Goal: Information Seeking & Learning: Learn about a topic

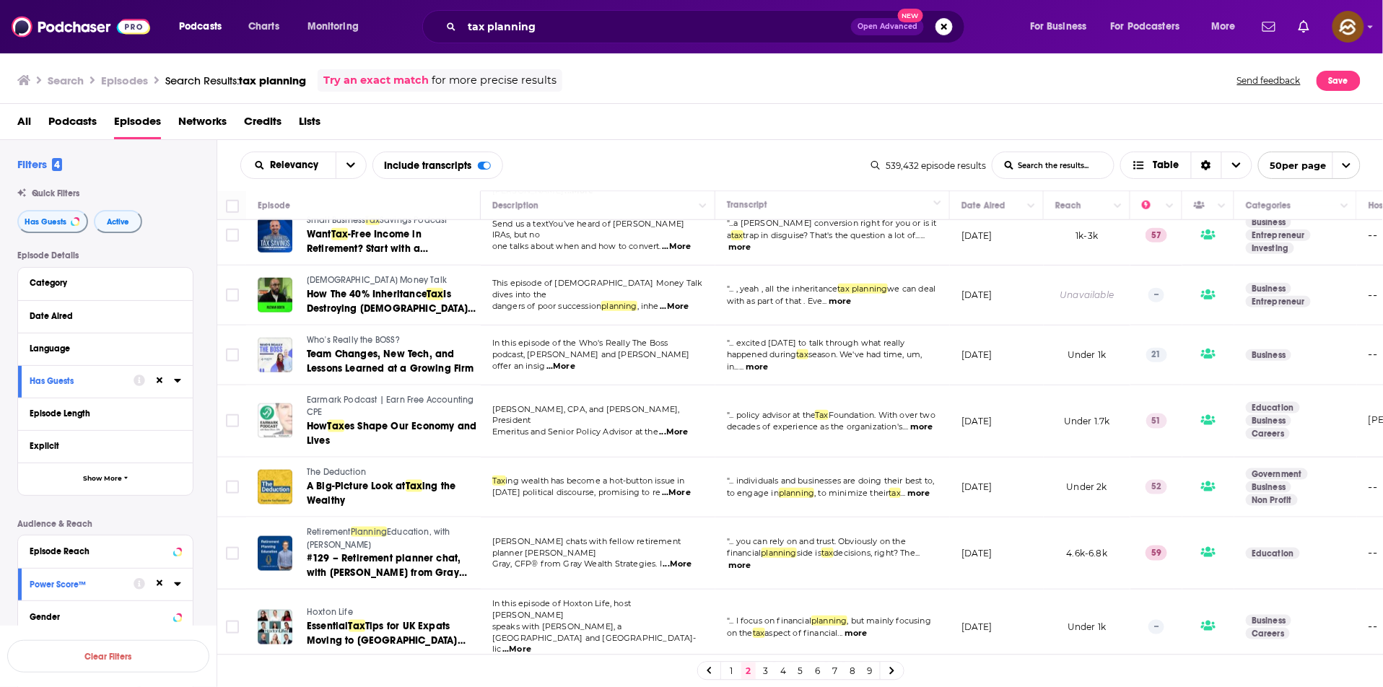
scroll to position [589, 0]
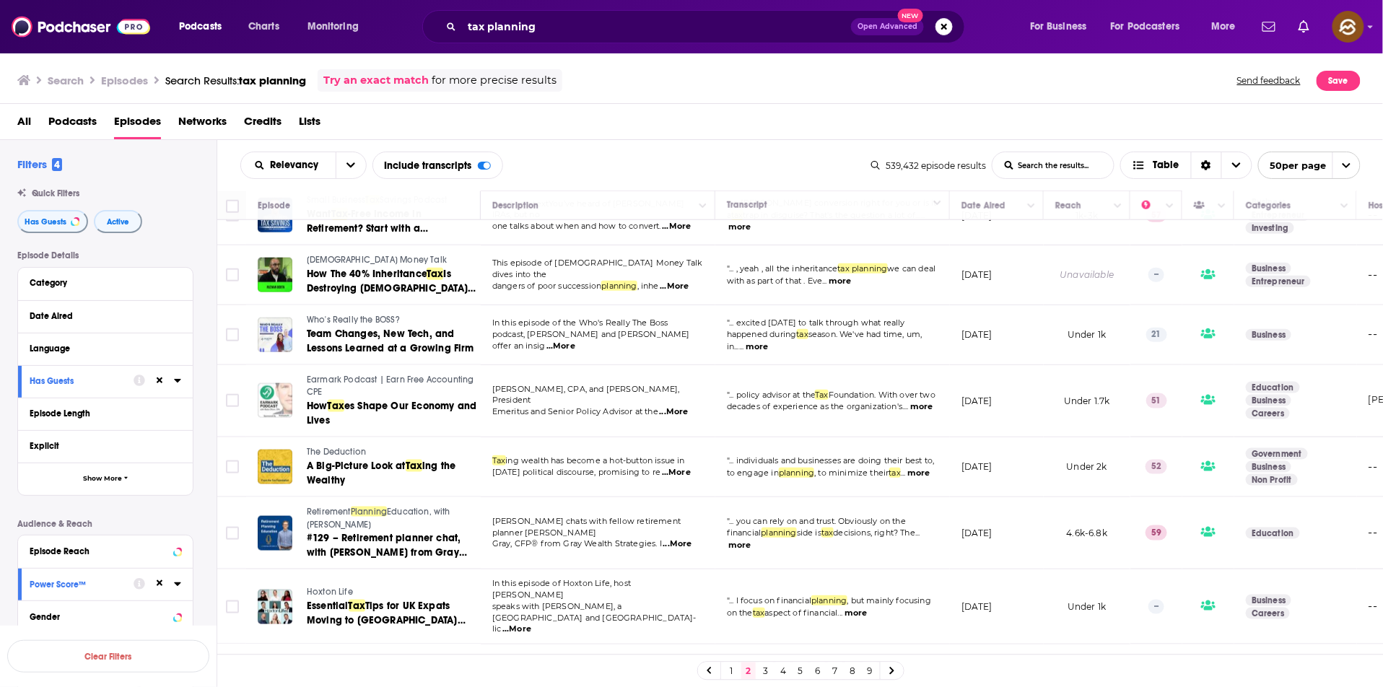
click at [345, 315] on span "Who's Really the BOSS?" at bounding box center [353, 320] width 93 height 10
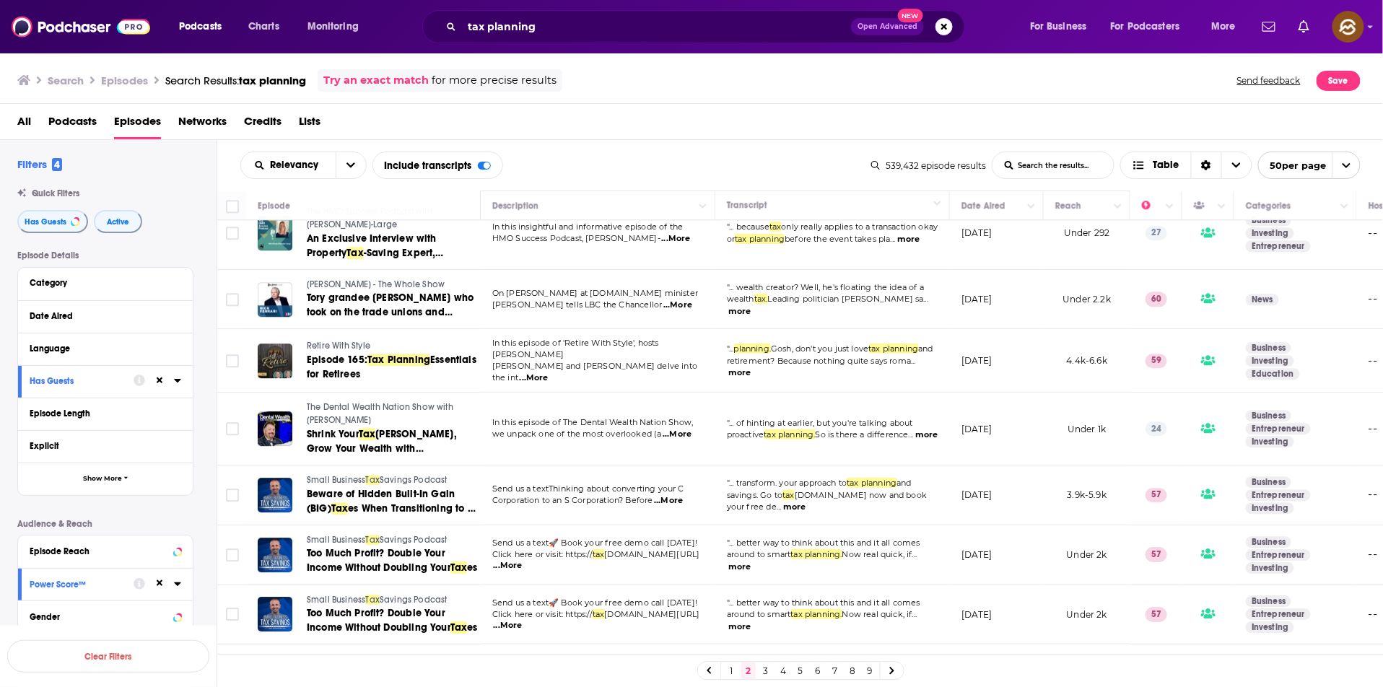
scroll to position [1458, 0]
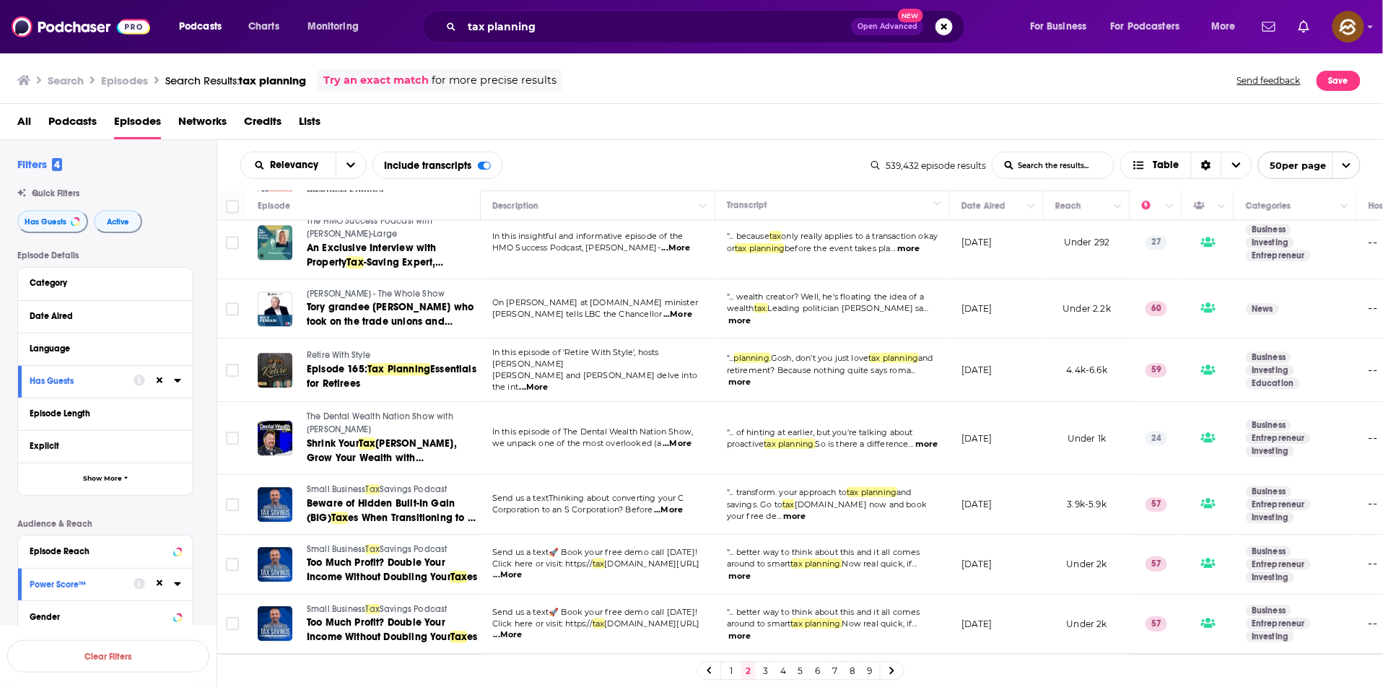
click at [349, 350] on span "Retire With Style" at bounding box center [339, 355] width 64 height 10
click at [344, 363] on span "Essentials for Retirees" at bounding box center [392, 376] width 170 height 27
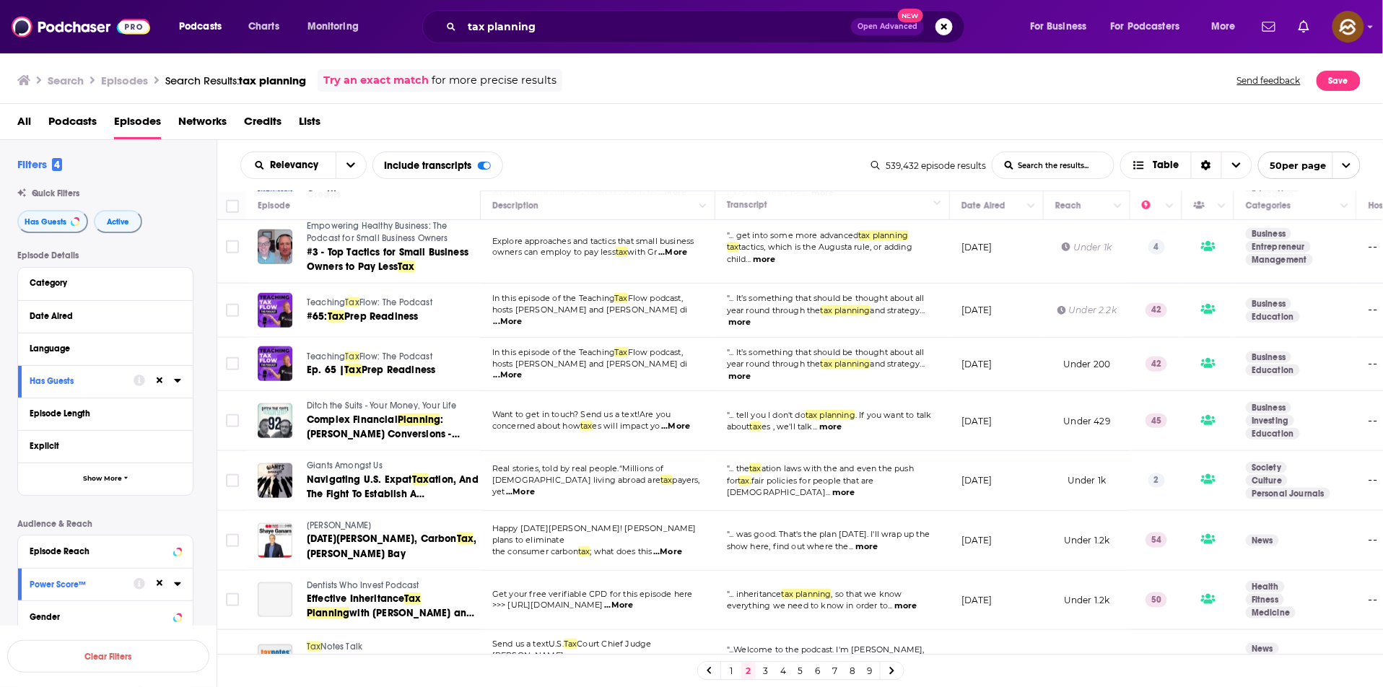
scroll to position [2588, 0]
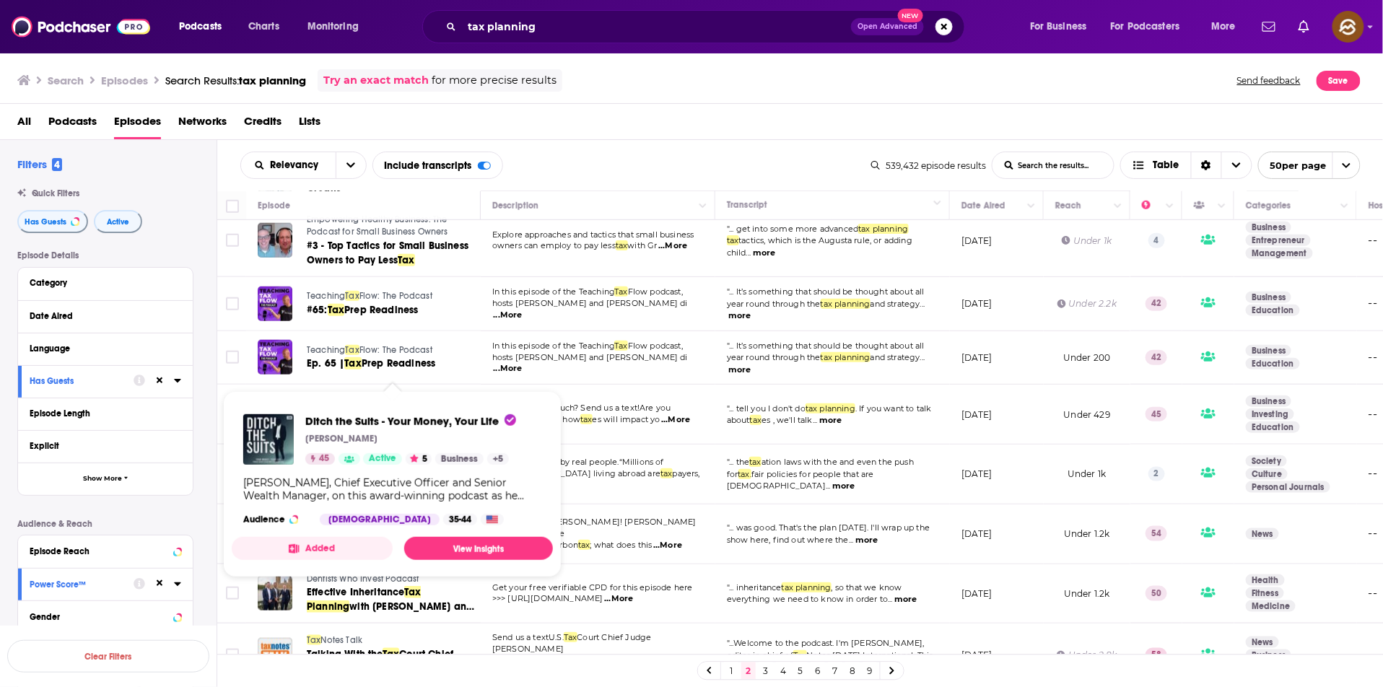
click at [354, 394] on span "Ditch the Suits - Your Money, Your Life" at bounding box center [382, 399] width 150 height 10
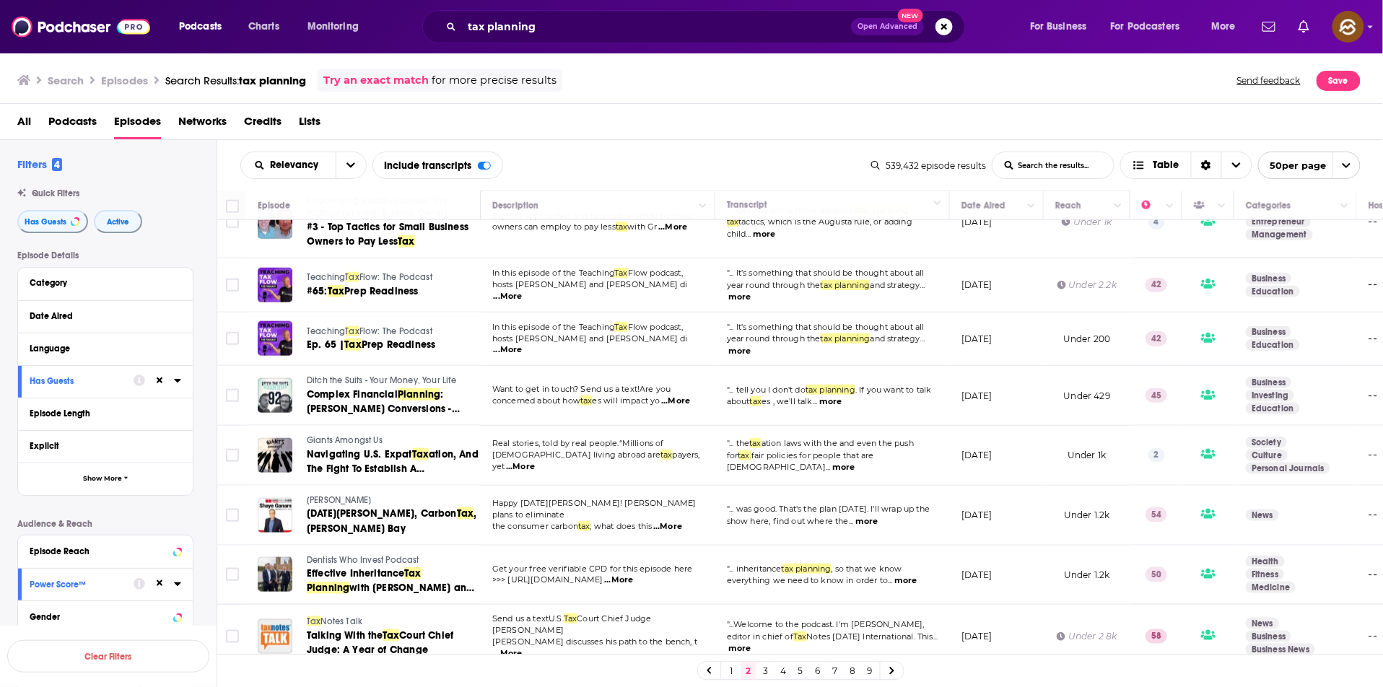
scroll to position [2660, 0]
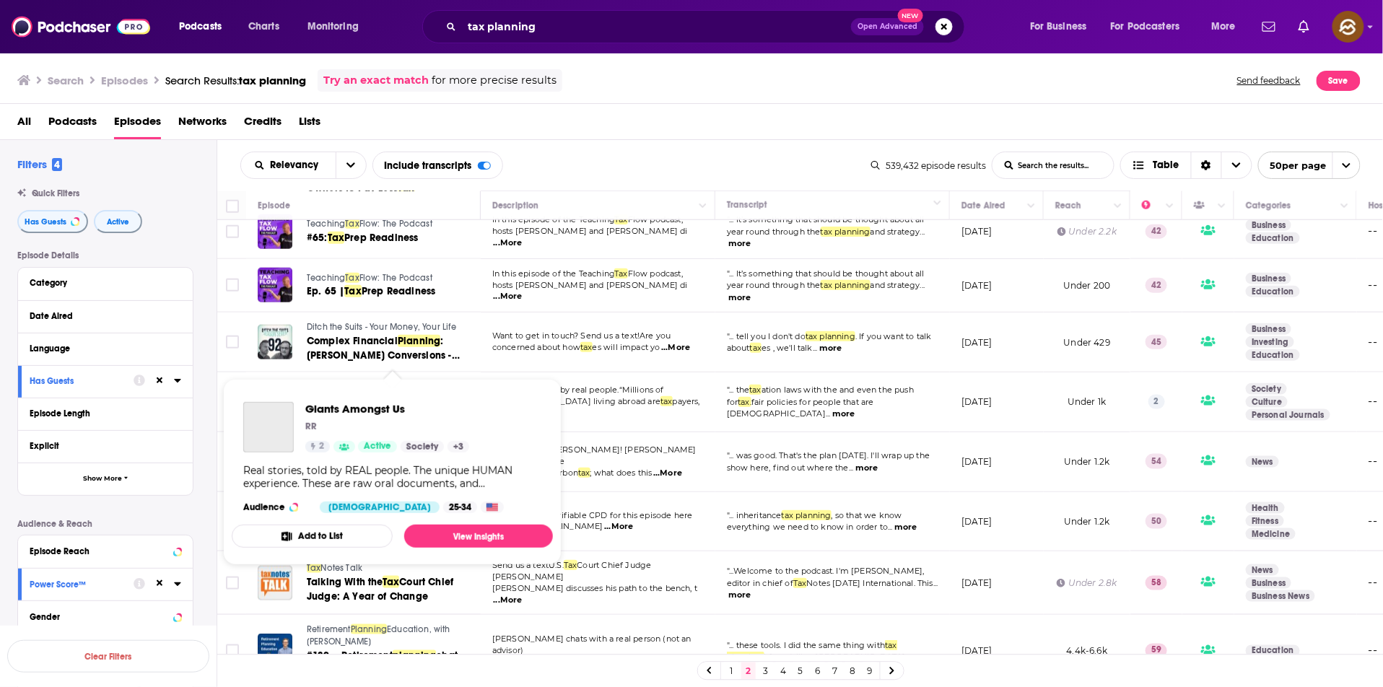
click at [344, 382] on span "Giants Amongst Us" at bounding box center [345, 387] width 76 height 10
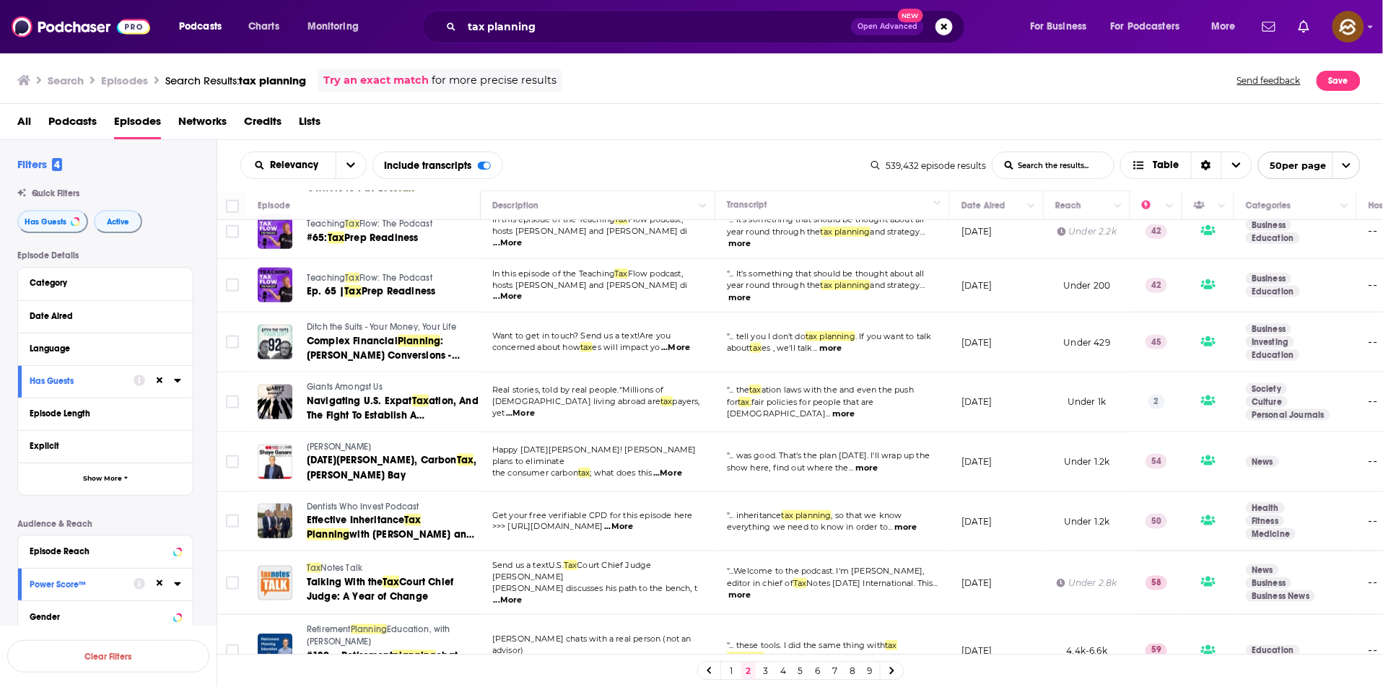
click at [329, 442] on span "Shaye Ganam" at bounding box center [339, 447] width 64 height 10
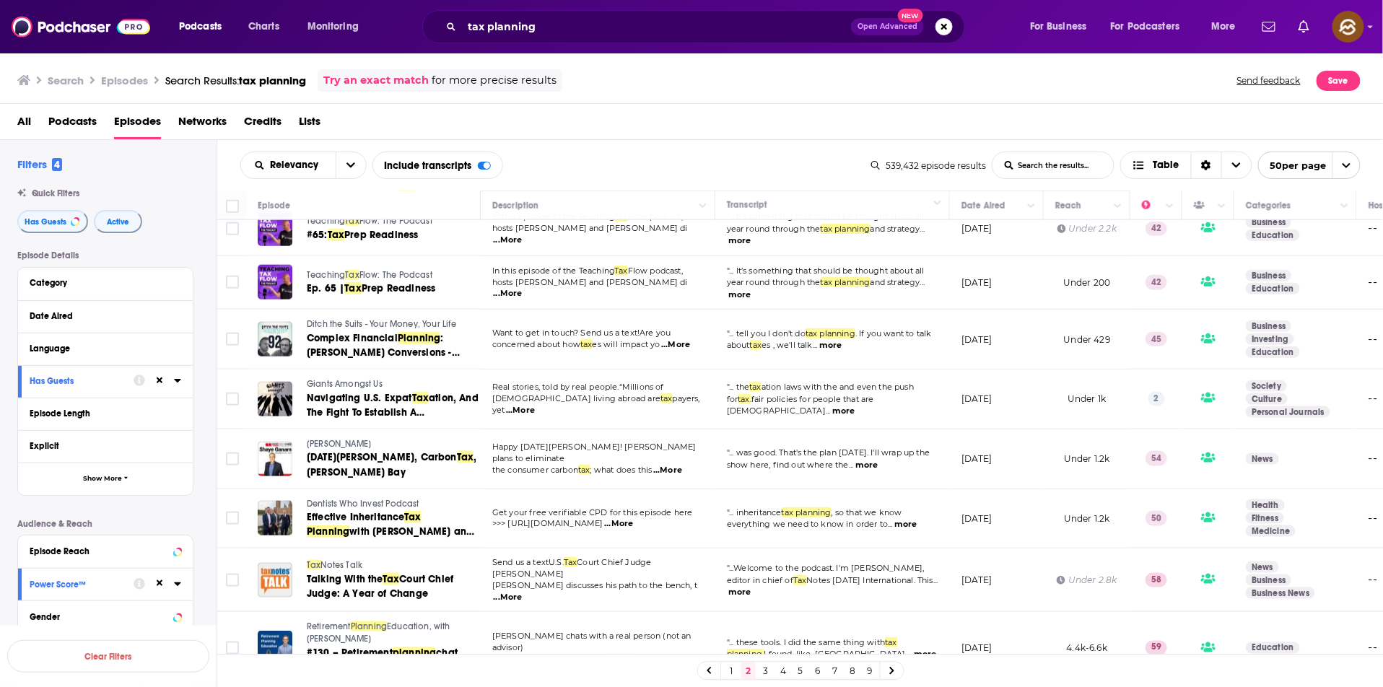
scroll to position [2667, 0]
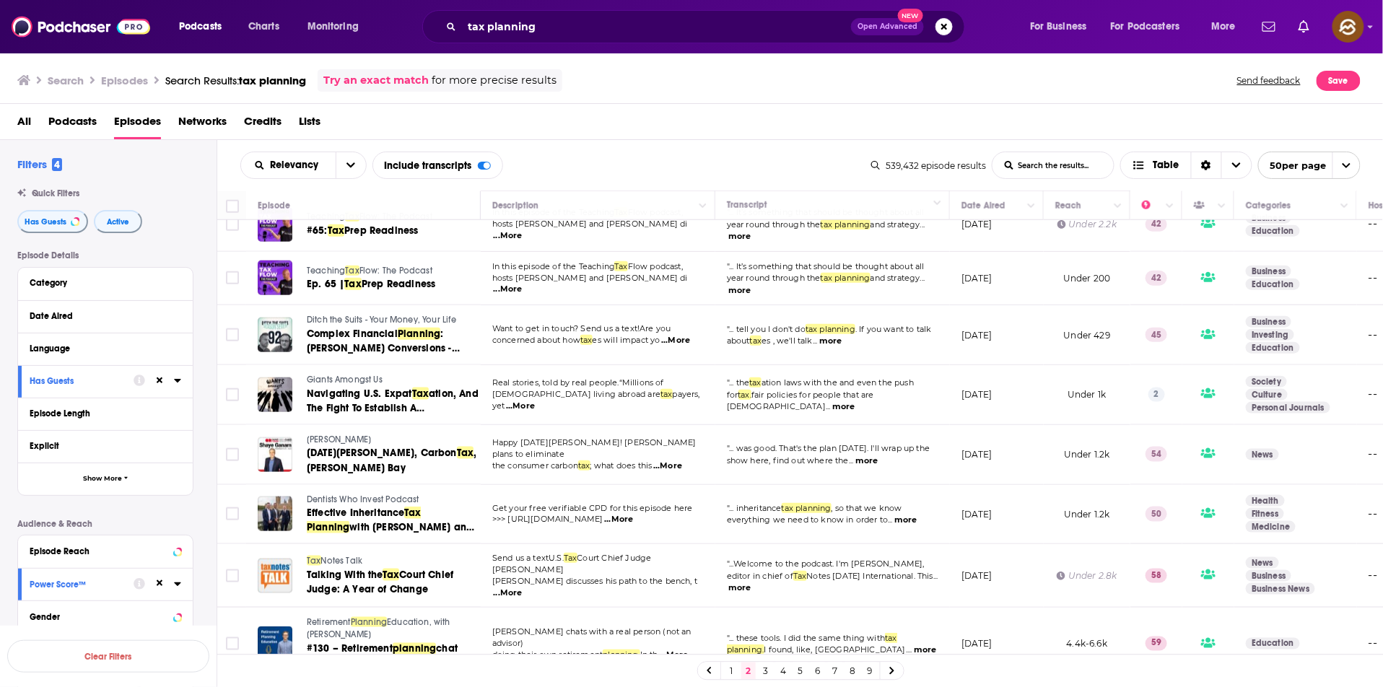
click at [762, 671] on link "3" at bounding box center [766, 671] width 14 height 17
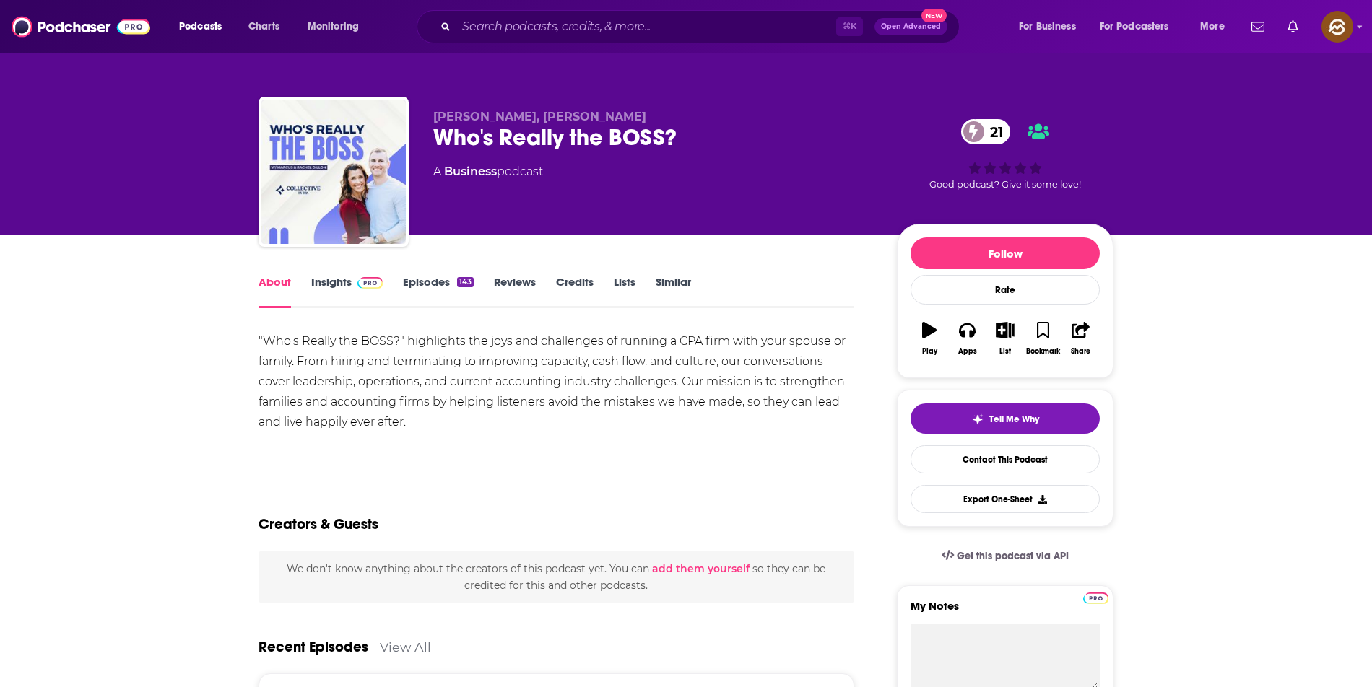
click at [663, 133] on div "Who's Really the BOSS? 21" at bounding box center [653, 137] width 440 height 28
drag, startPoint x: 663, startPoint y: 133, endPoint x: 456, endPoint y: 143, distance: 207.4
copy h1 "Who's Really the BOSS?"
click at [456, 143] on div "Who's Really the BOSS? 21" at bounding box center [653, 137] width 440 height 28
click at [970, 338] on icon "button" at bounding box center [967, 330] width 16 height 16
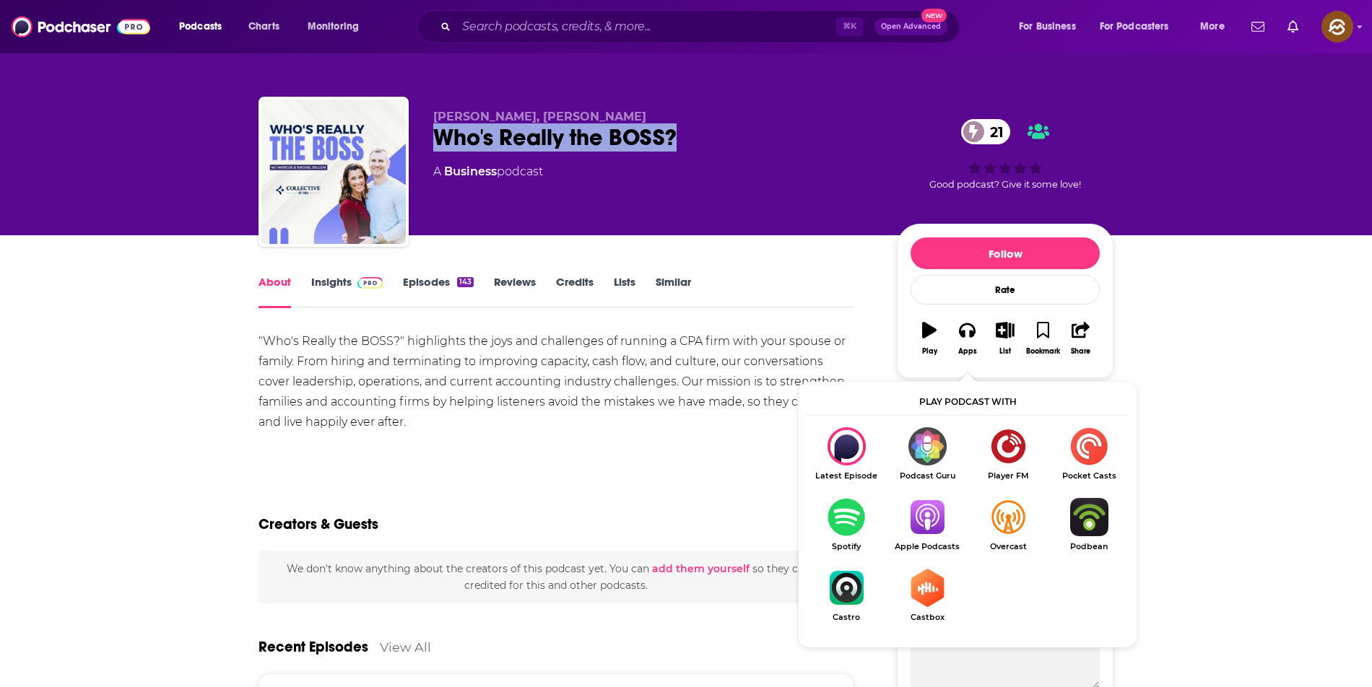
click at [931, 527] on img "Show Listen On dropdown" at bounding box center [927, 517] width 81 height 38
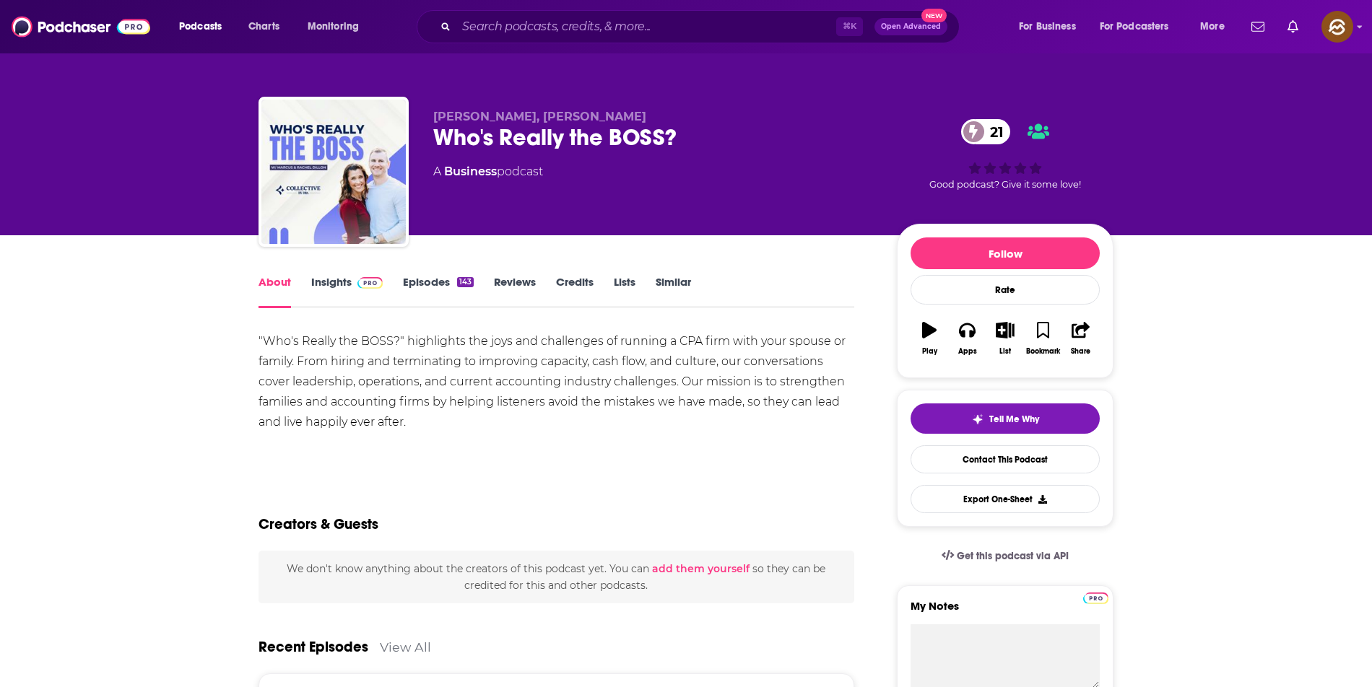
click at [608, 142] on div "Who's Really the BOSS? 21" at bounding box center [653, 137] width 440 height 28
drag, startPoint x: 697, startPoint y: 131, endPoint x: 422, endPoint y: 140, distance: 274.5
copy h1 "Who's Really the BOSS?"
click at [422, 140] on div "Marcus Dillon, Rachel Dillon Who's Really the BOSS? 21 A Business podcast 21 Go…" at bounding box center [685, 175] width 855 height 156
click at [965, 334] on icon "button" at bounding box center [967, 330] width 16 height 16
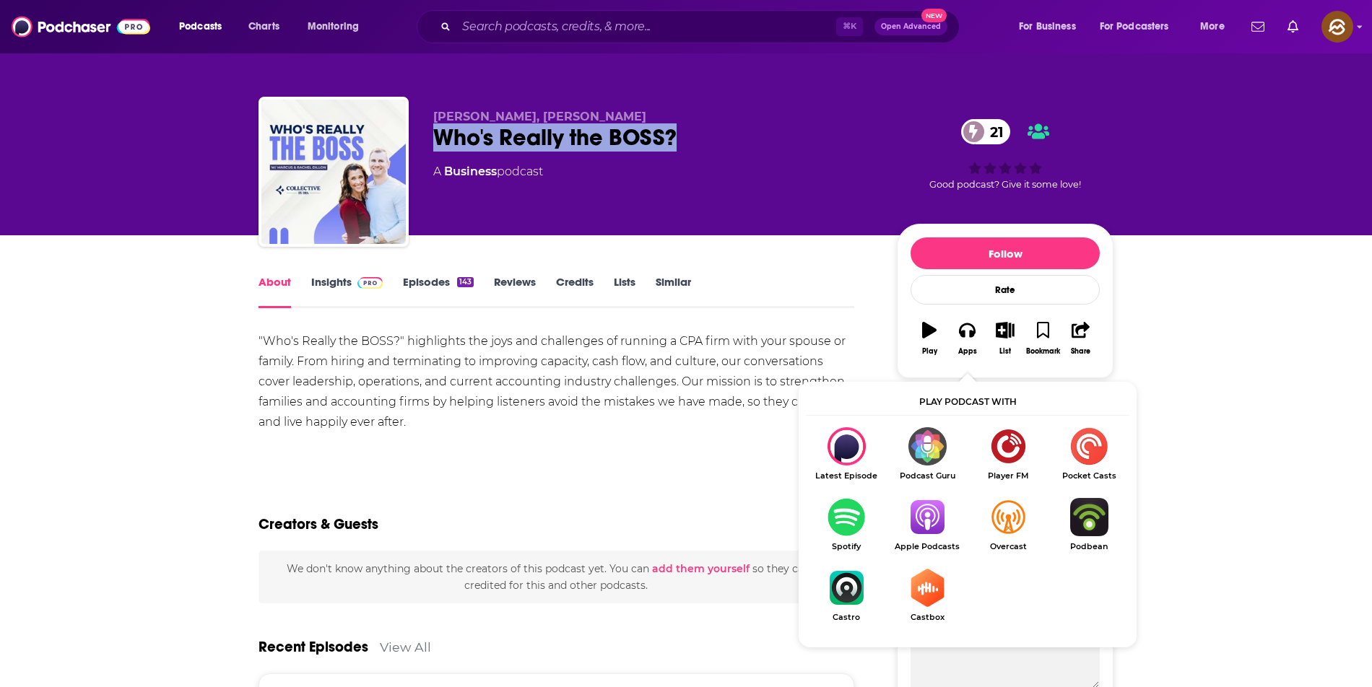
click at [912, 508] on img "Show Listen On dropdown" at bounding box center [927, 517] width 81 height 38
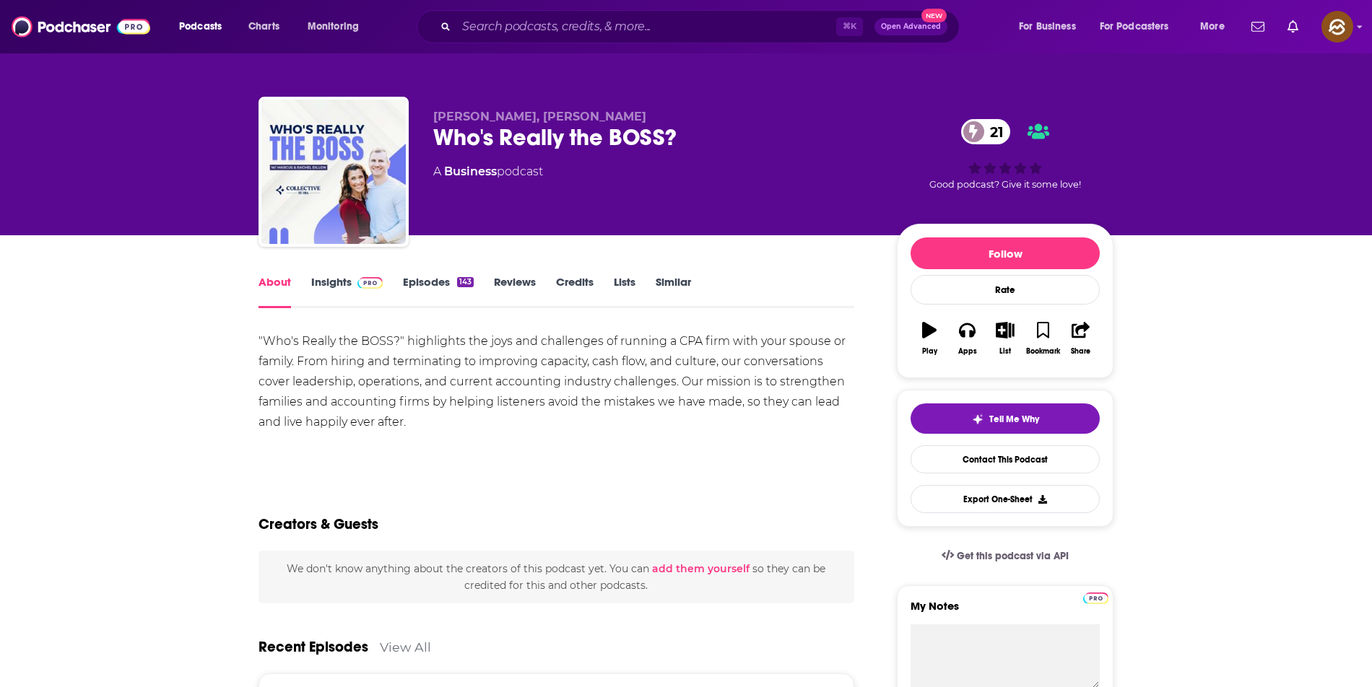
click at [452, 117] on span "Marcus Dillon, Rachel Dillon" at bounding box center [539, 117] width 213 height 14
drag, startPoint x: 452, startPoint y: 117, endPoint x: 589, endPoint y: 122, distance: 137.3
copy span "Marcus Dillon, Rachel Dillon"
click at [589, 122] on span "Marcus Dillon, Rachel Dillon" at bounding box center [539, 117] width 213 height 14
click at [342, 285] on link "Insights" at bounding box center [346, 291] width 71 height 33
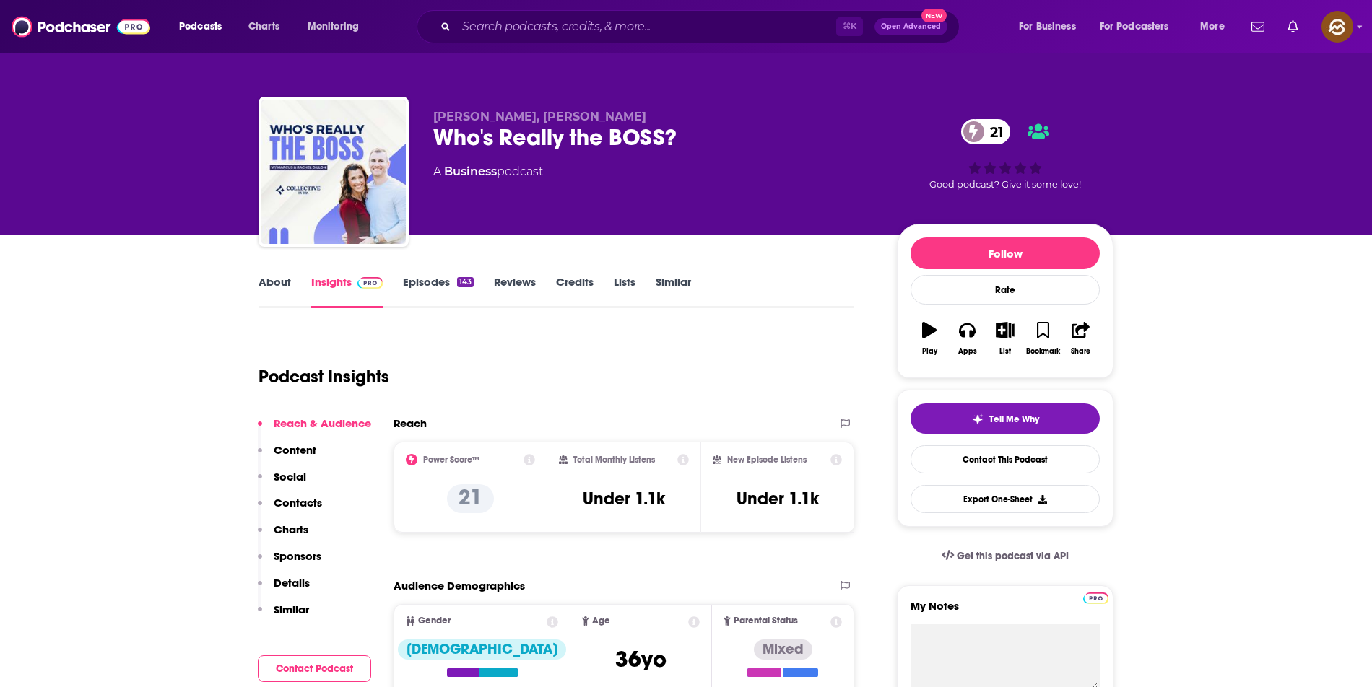
click at [300, 501] on p "Contacts" at bounding box center [298, 503] width 48 height 14
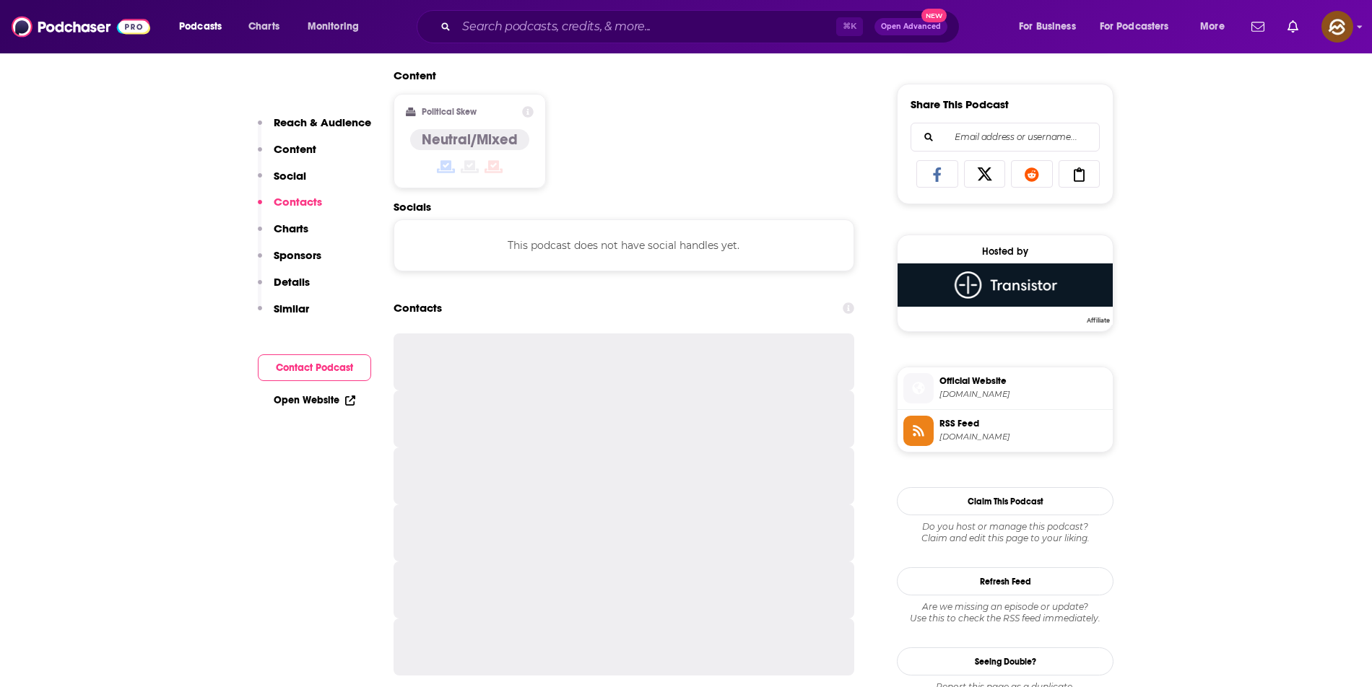
scroll to position [971, 0]
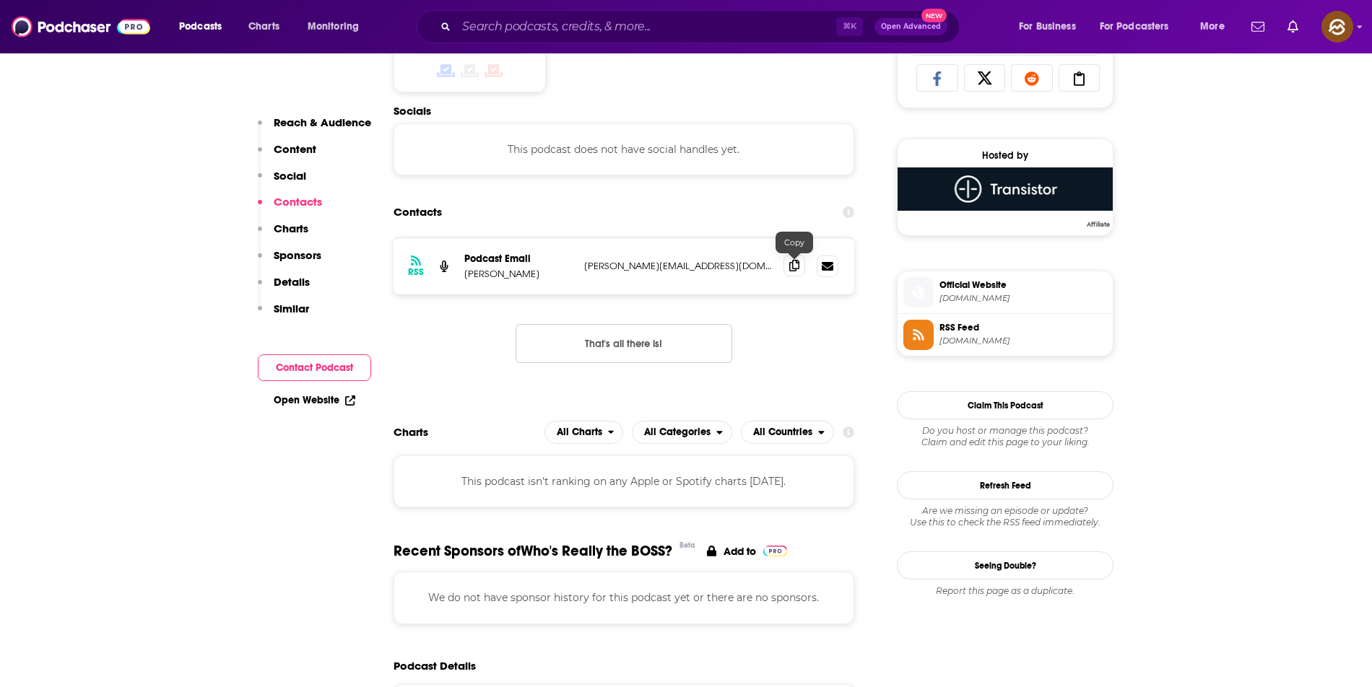
click at [797, 270] on icon at bounding box center [794, 266] width 10 height 12
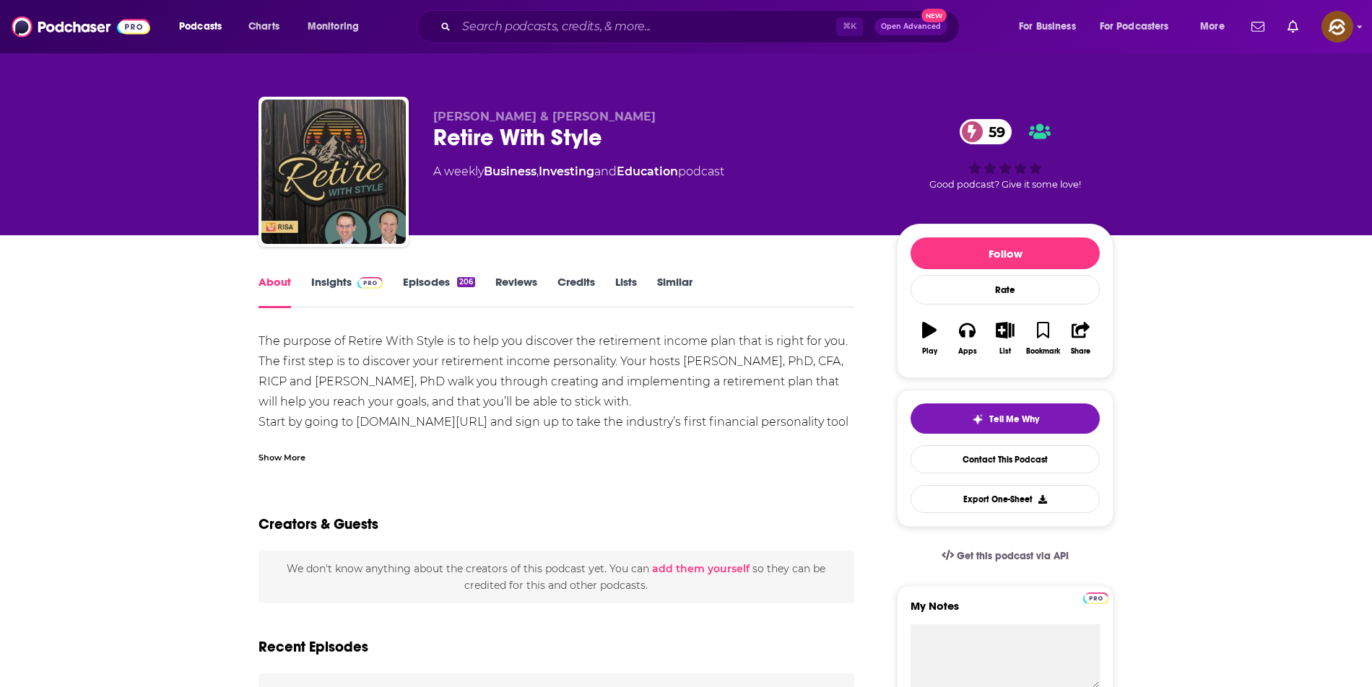
click at [449, 144] on div "Retire With Style 59" at bounding box center [653, 137] width 440 height 28
drag, startPoint x: 449, startPoint y: 144, endPoint x: 567, endPoint y: 143, distance: 117.7
copy h1 "Retire With Style"
click at [567, 143] on div "Retire With Style 59" at bounding box center [653, 137] width 440 height 28
click at [972, 336] on icon "button" at bounding box center [967, 330] width 16 height 14
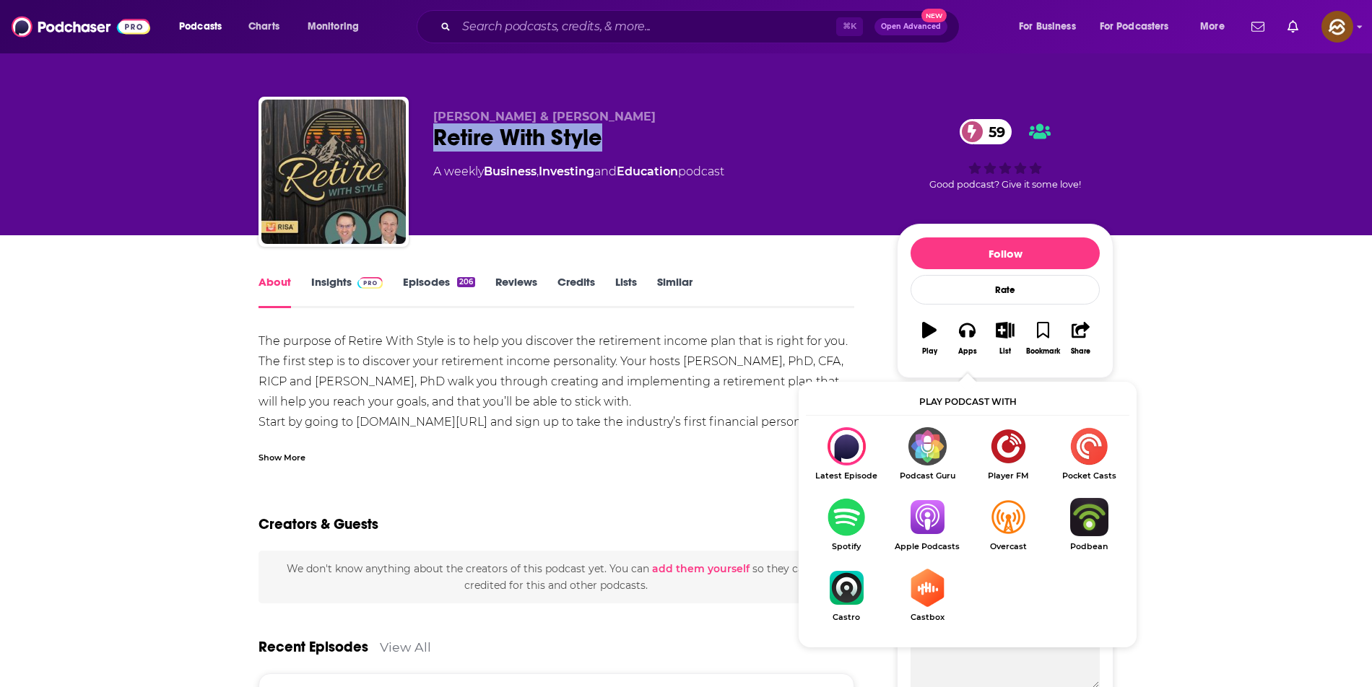
click at [922, 502] on img "Show Listen On dropdown" at bounding box center [927, 517] width 81 height 38
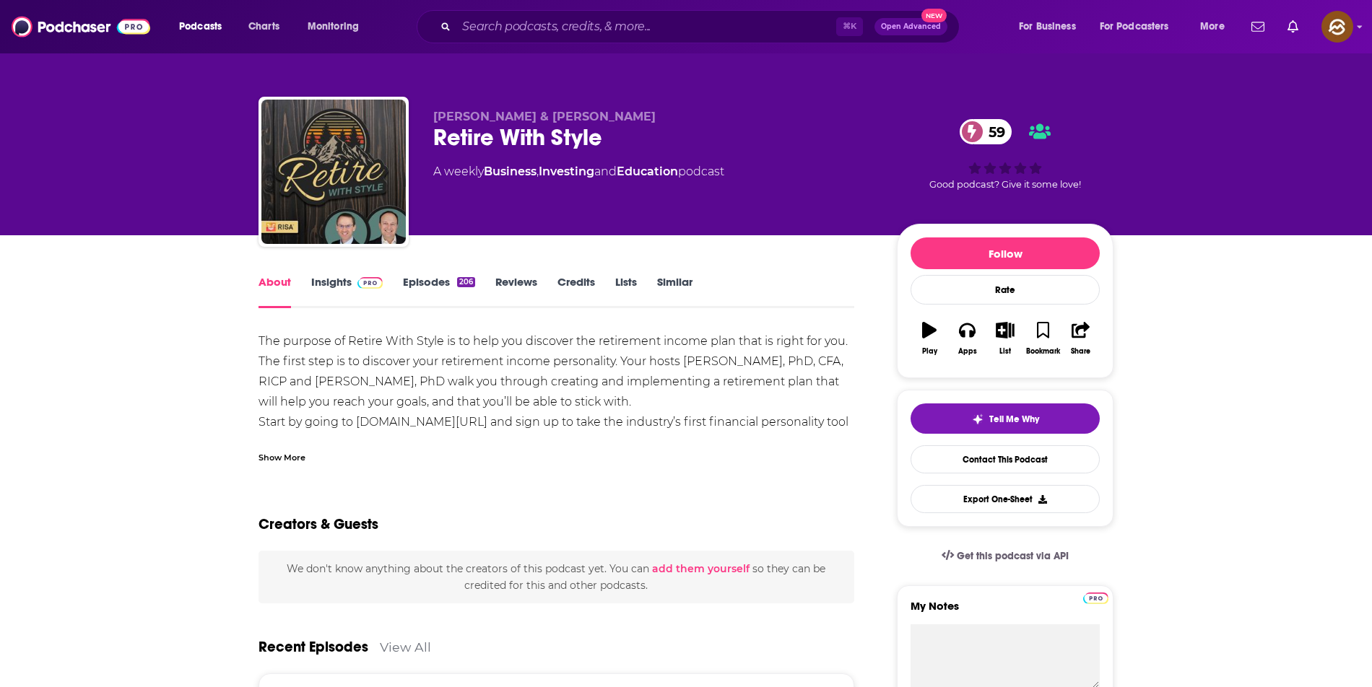
click at [436, 114] on span "Wade Pfau & Alex Murguia" at bounding box center [544, 117] width 222 height 14
drag, startPoint x: 436, startPoint y: 114, endPoint x: 586, endPoint y: 114, distance: 150.2
copy span "Wade Pfau & Alex Murguia"
click at [586, 114] on span "Wade Pfau & Alex Murguia" at bounding box center [544, 117] width 222 height 14
click at [328, 301] on link "Insights" at bounding box center [346, 291] width 71 height 33
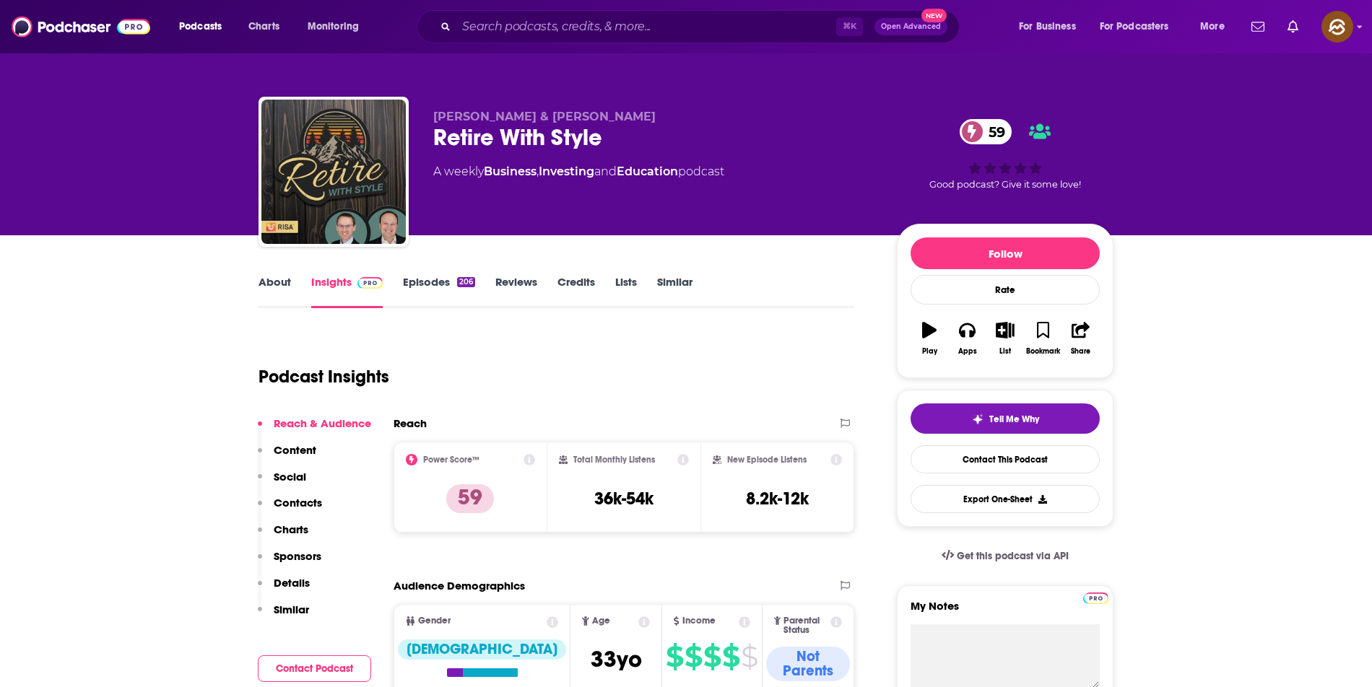
click at [309, 509] on p "Contacts" at bounding box center [298, 503] width 48 height 14
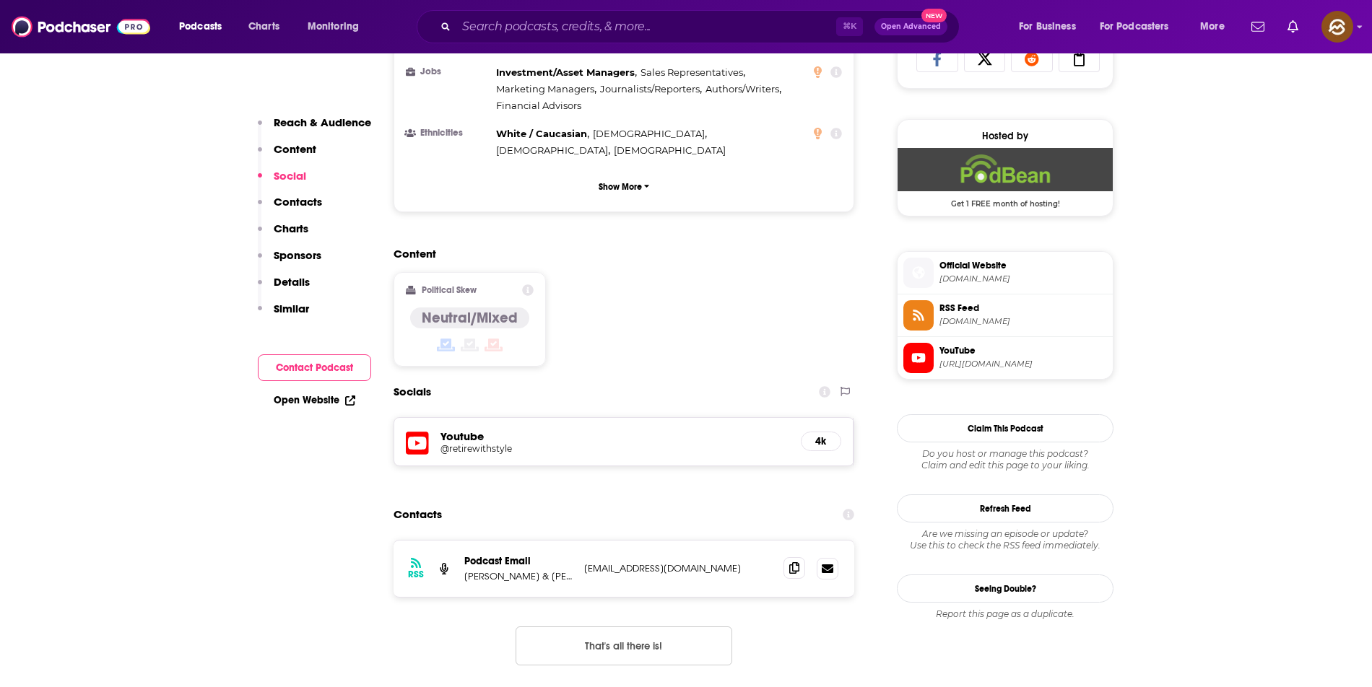
scroll to position [991, 0]
click at [795, 562] on icon at bounding box center [794, 568] width 10 height 12
click at [518, 429] on h5 "Youtube" at bounding box center [614, 436] width 349 height 14
click at [466, 443] on h5 "@retirewithstyle" at bounding box center [555, 448] width 231 height 11
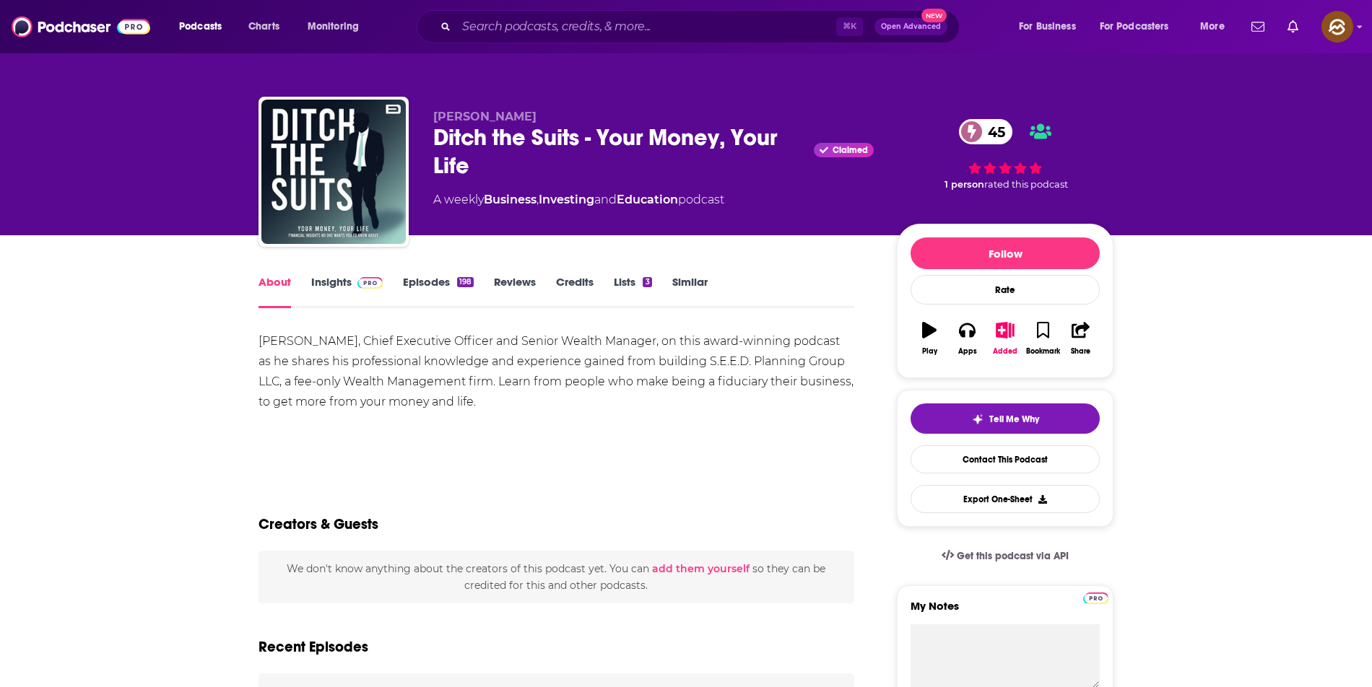
click at [442, 141] on div "Ditch the Suits - Your Money, Your Life Claimed 45" at bounding box center [653, 151] width 440 height 56
drag, startPoint x: 442, startPoint y: 141, endPoint x: 521, endPoint y: 142, distance: 79.4
copy h1 "Ditch the"
click at [521, 142] on div "Ditch the Suits - Your Money, Your Life Claimed 45" at bounding box center [653, 151] width 440 height 56
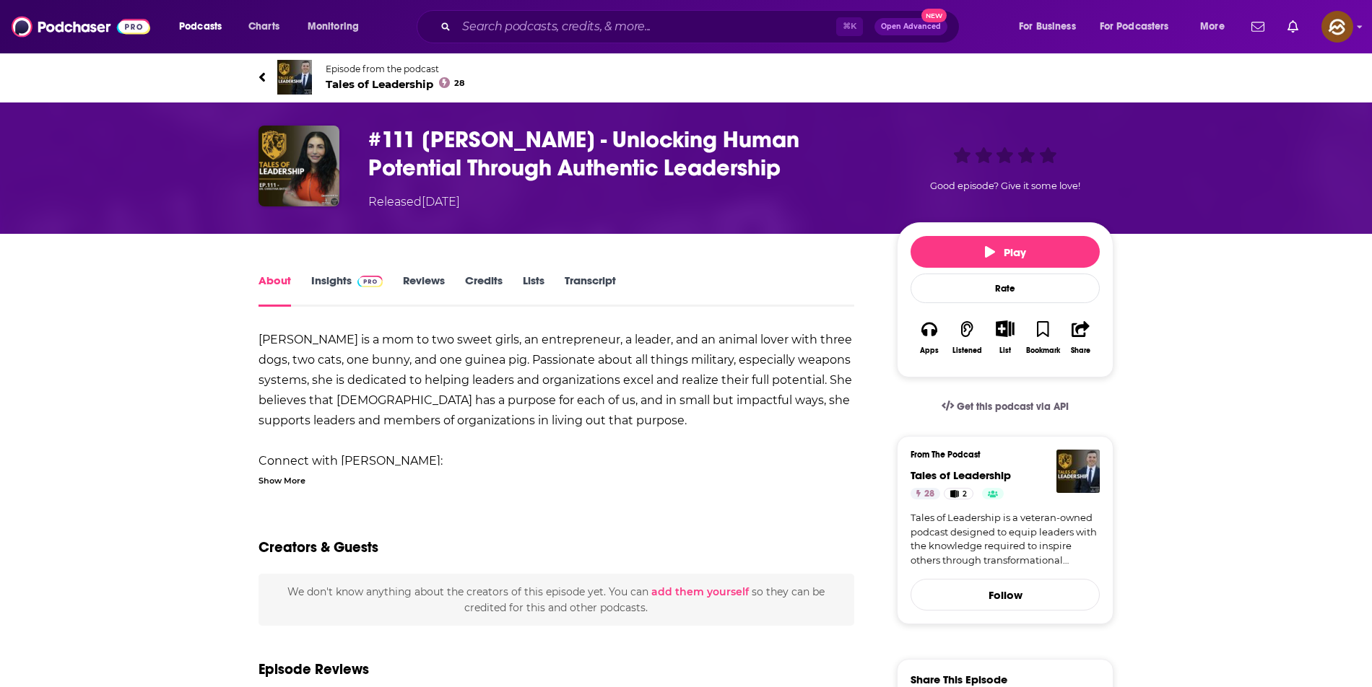
click at [342, 87] on span "Tales of Leadership 28" at bounding box center [395, 84] width 139 height 14
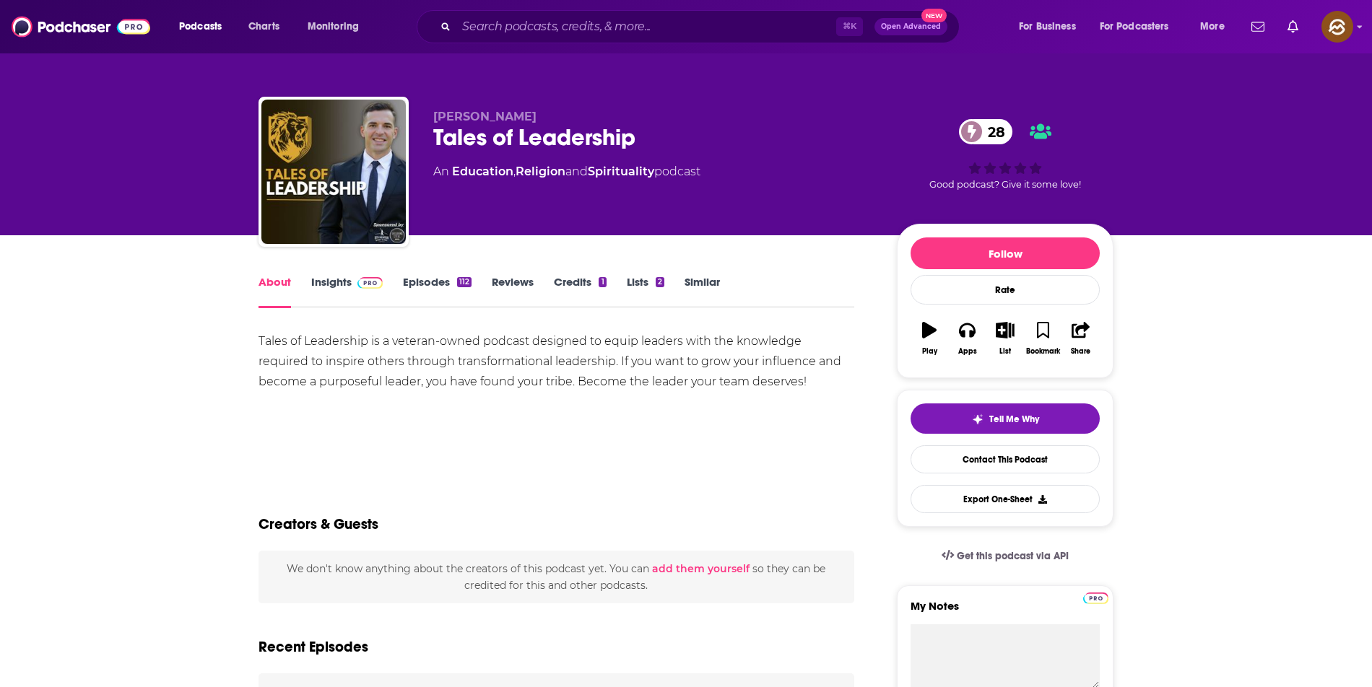
click at [611, 136] on div "Tales of Leadership 28" at bounding box center [653, 137] width 440 height 28
drag, startPoint x: 611, startPoint y: 136, endPoint x: 436, endPoint y: 134, distance: 174.7
copy h1 "Tales of Leadership"
click at [436, 134] on div "Tales of Leadership 28" at bounding box center [653, 137] width 440 height 28
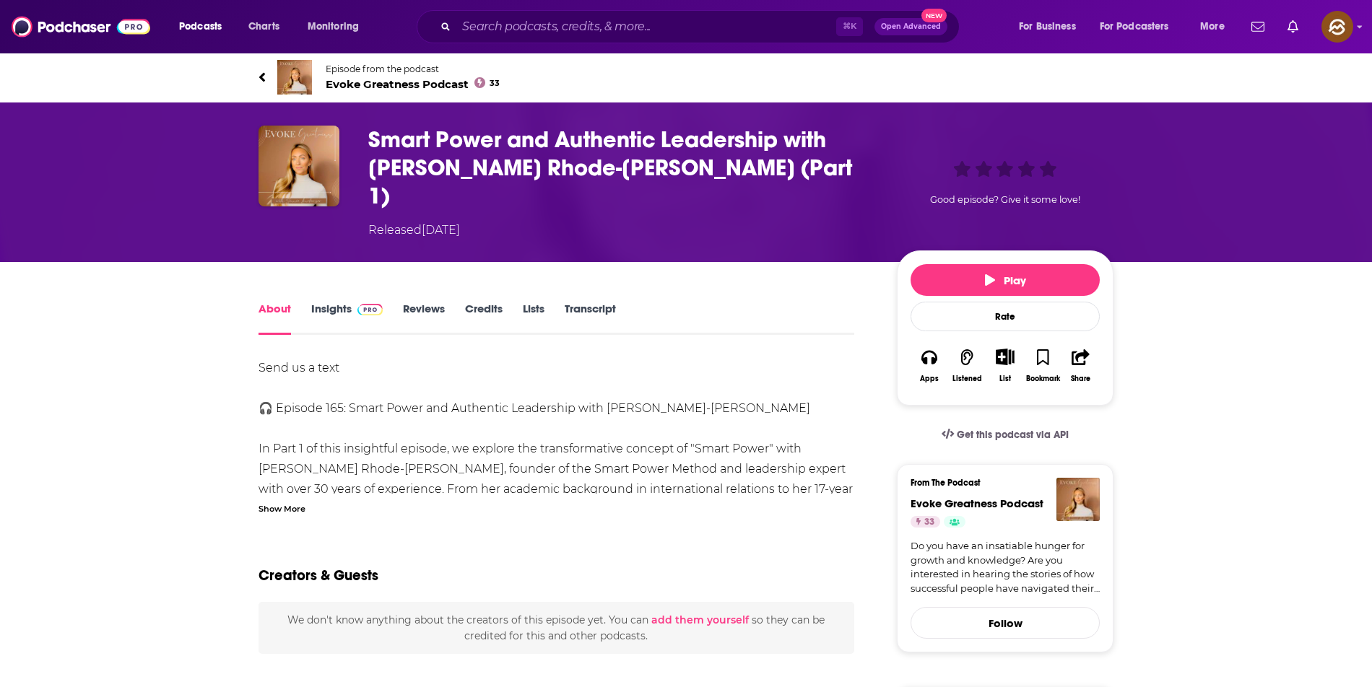
click at [386, 90] on span "Evoke Greatness Podcast 33" at bounding box center [413, 84] width 174 height 14
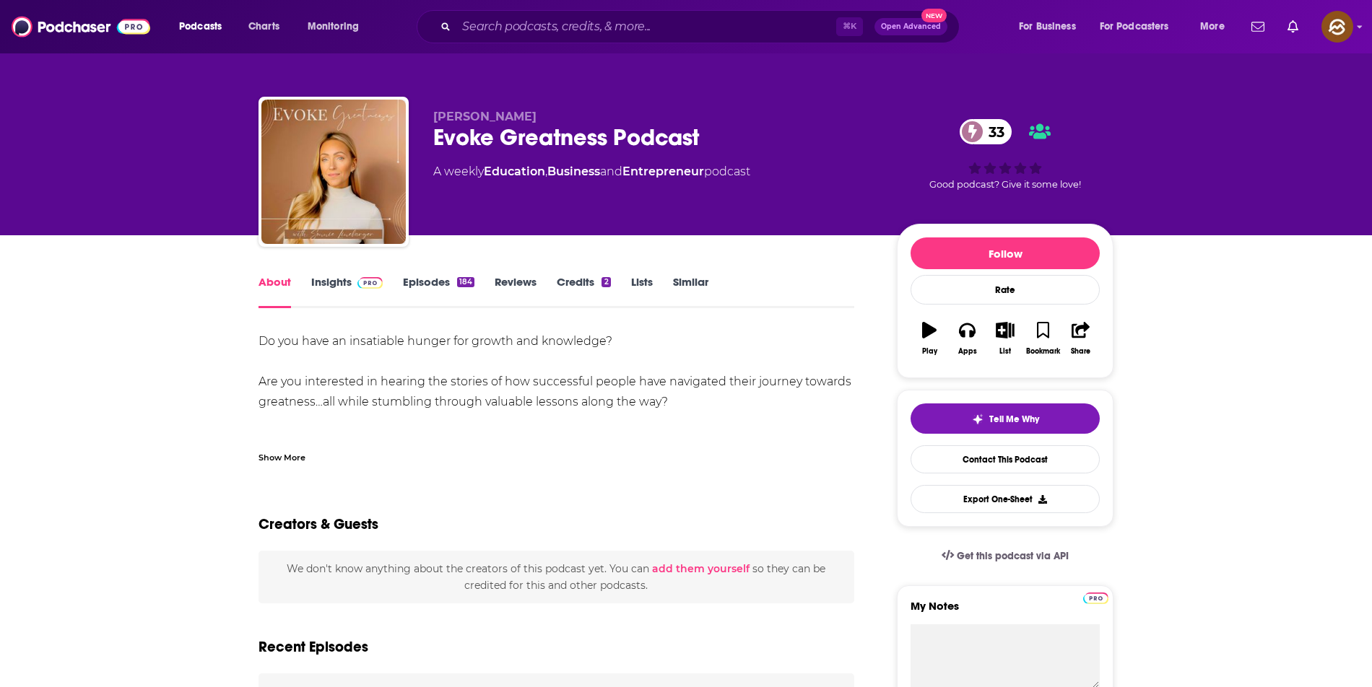
click at [425, 290] on link "Episodes 184" at bounding box center [438, 291] width 71 height 33
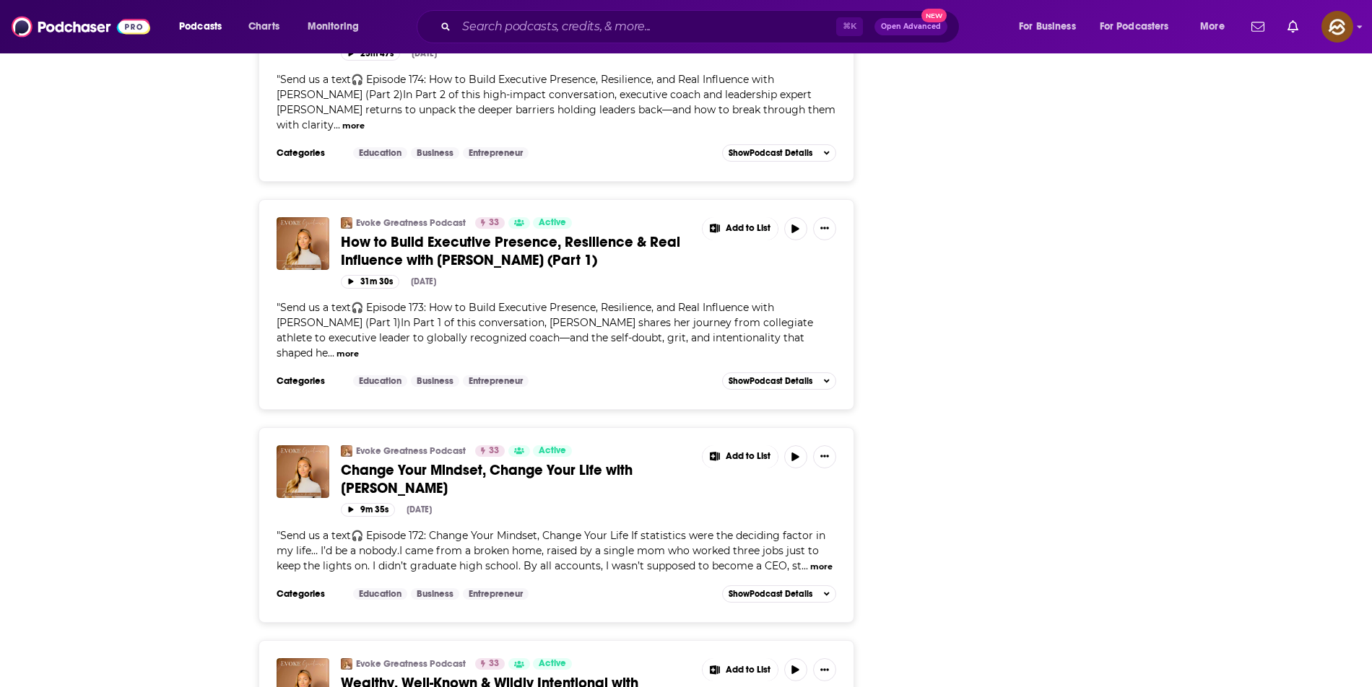
scroll to position [2478, 0]
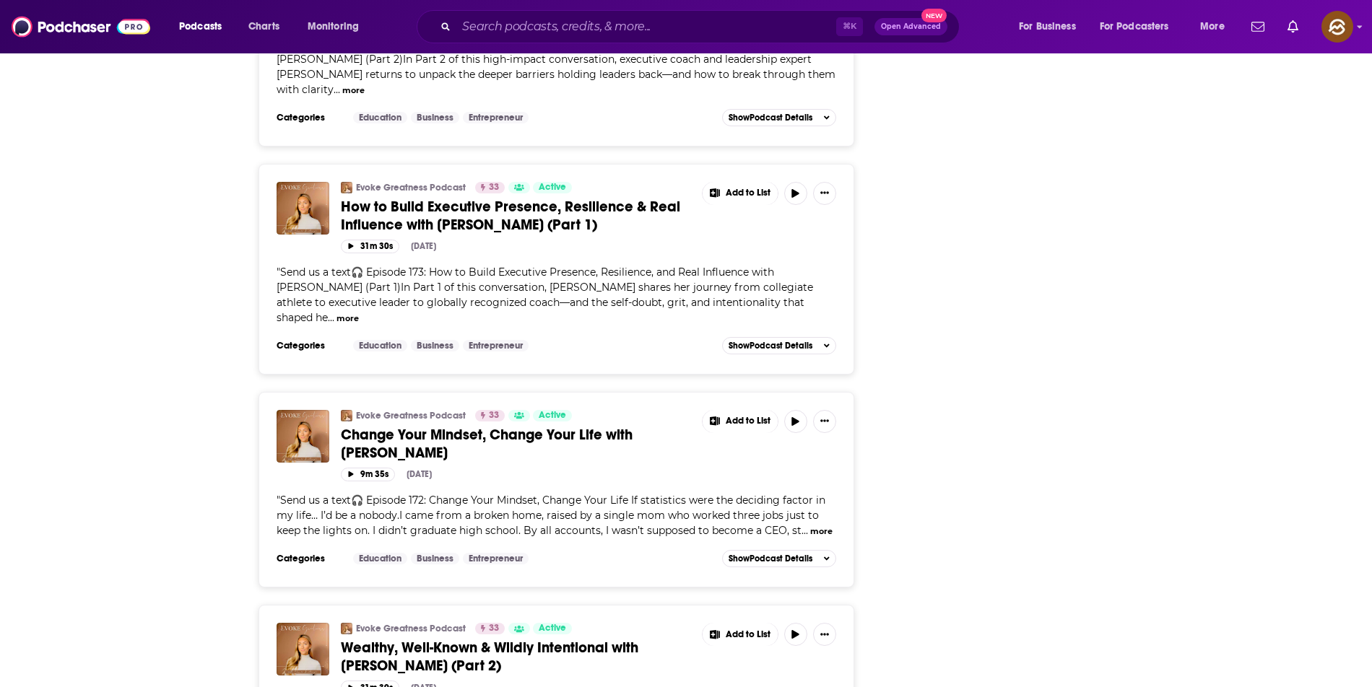
click at [390, 426] on span "Change Your Mindset, Change Your Life with [PERSON_NAME]" at bounding box center [487, 444] width 292 height 36
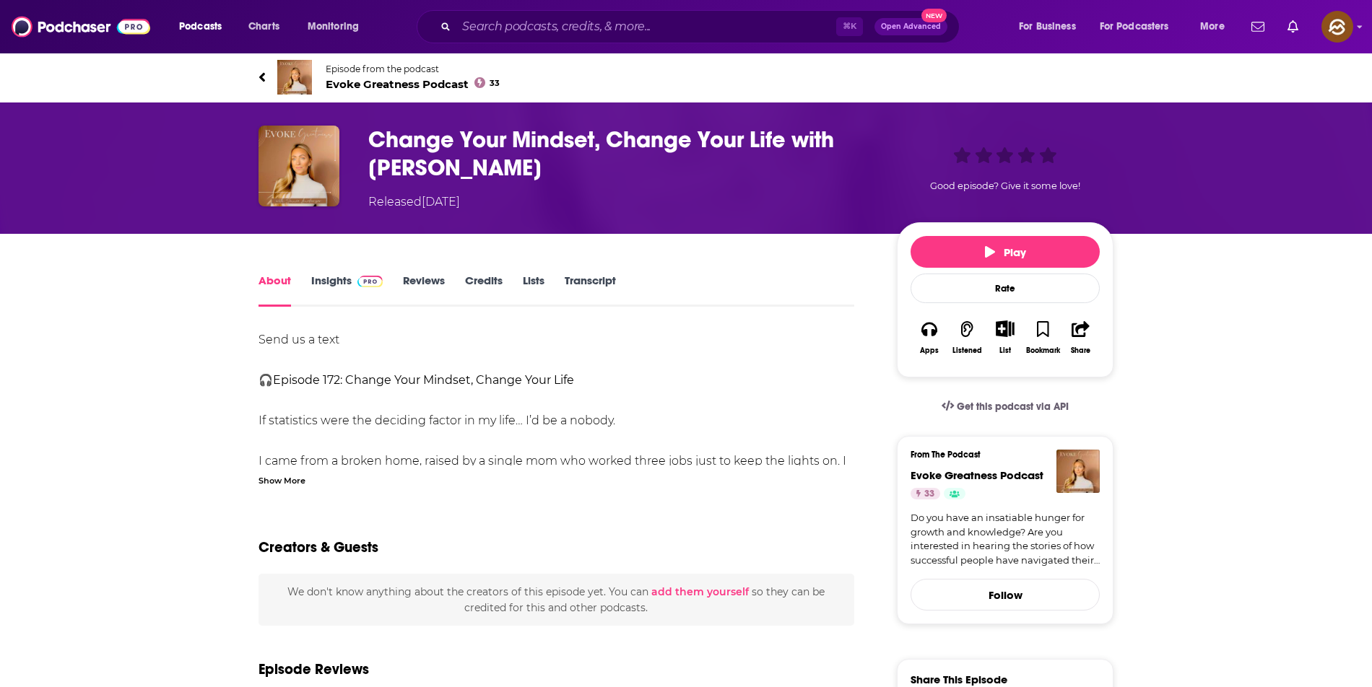
click at [325, 282] on link "Insights" at bounding box center [346, 290] width 71 height 33
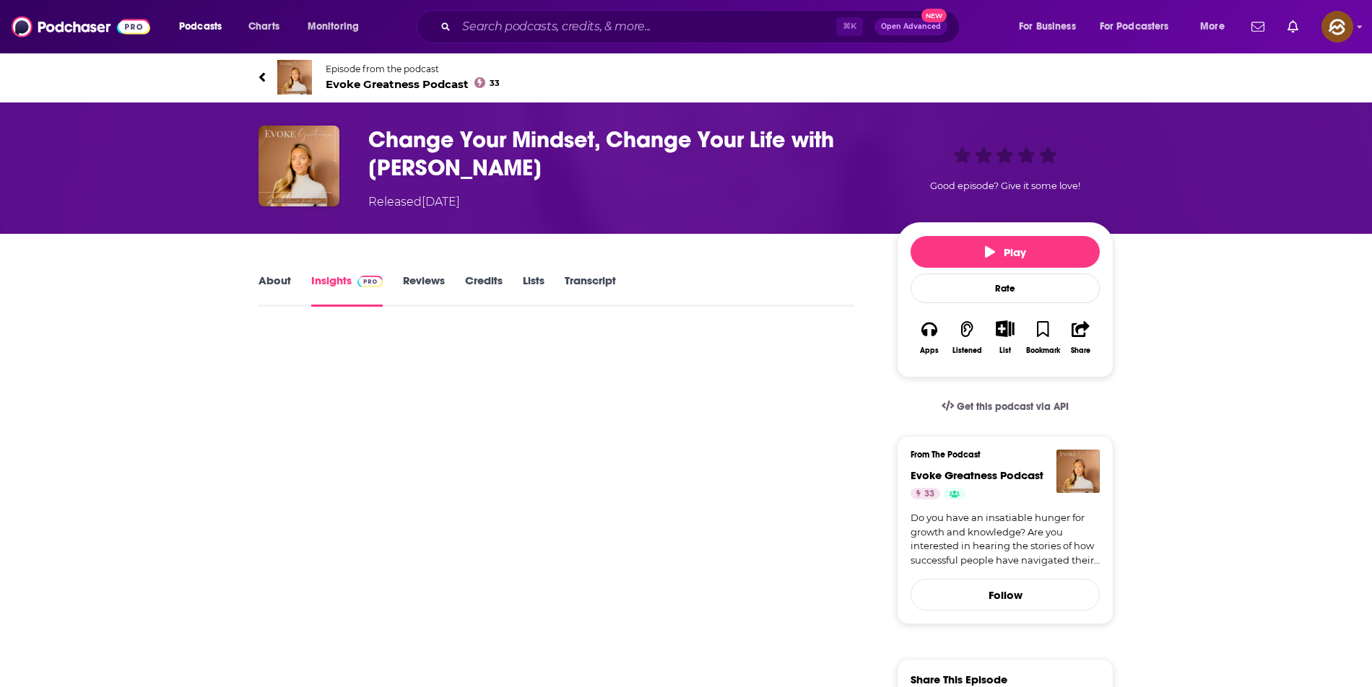
click at [283, 290] on link "About" at bounding box center [274, 290] width 32 height 33
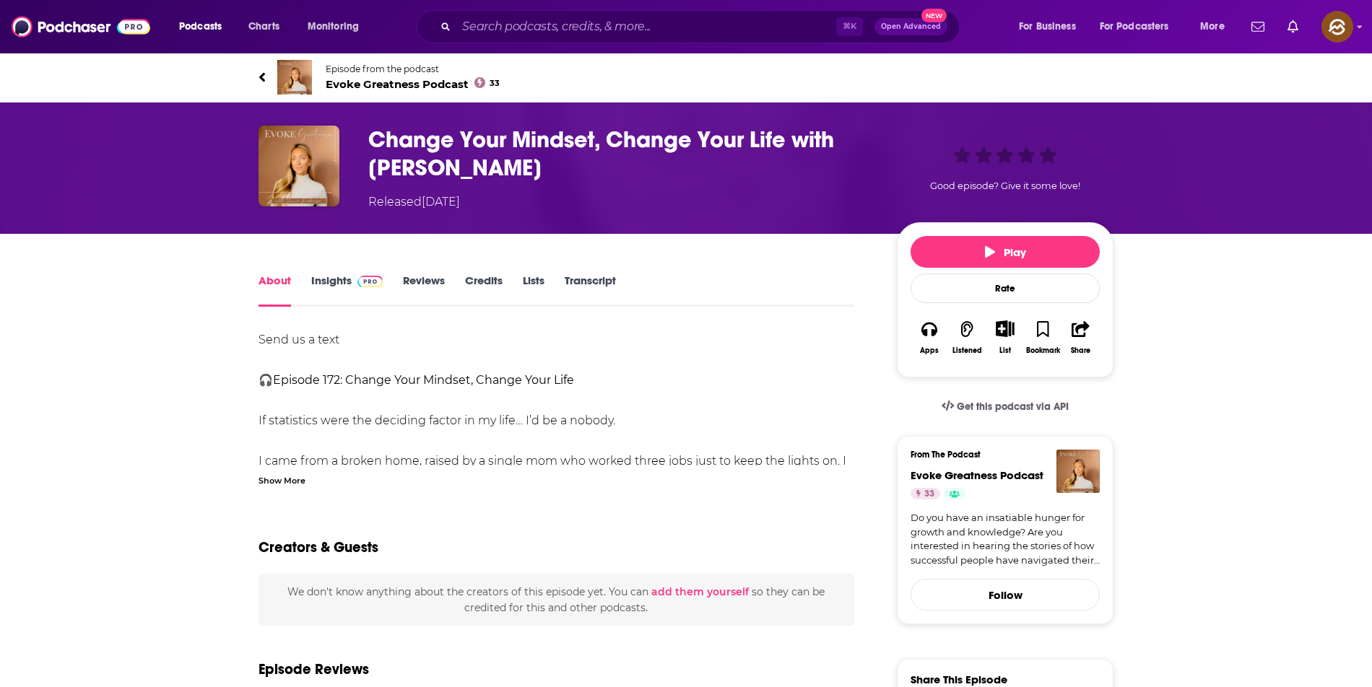
click at [272, 483] on div "Show More" at bounding box center [281, 480] width 47 height 14
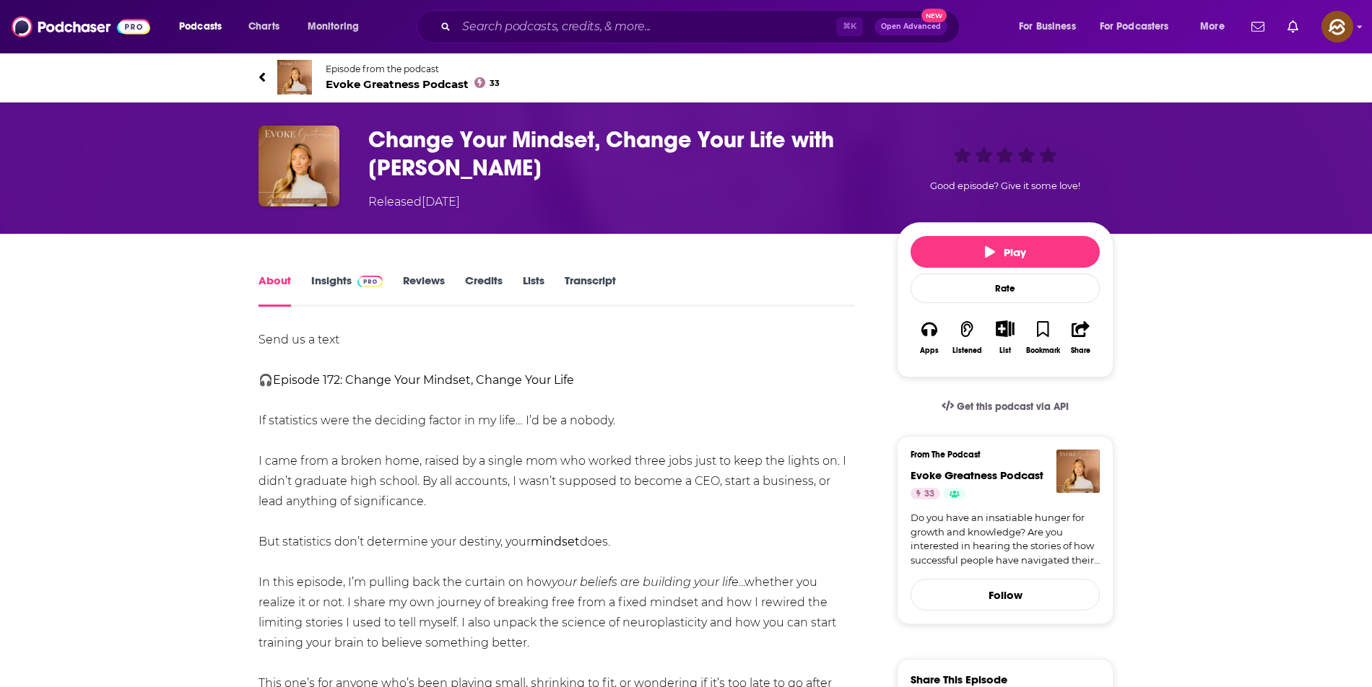
click at [408, 139] on h1 "Change Your Mindset, Change Your Life with Sonnie Linebarger" at bounding box center [620, 154] width 505 height 56
drag, startPoint x: 408, startPoint y: 139, endPoint x: 546, endPoint y: 176, distance: 142.7
copy h1 "Change Your Mindset, Change Your Life with Sonnie Linebarger"
click at [546, 176] on h1 "Change Your Mindset, Change Your Life with Sonnie Linebarger" at bounding box center [620, 154] width 505 height 56
copy h1 "Change Your Mindset, Change Your Life with Sonnie Linebarger"
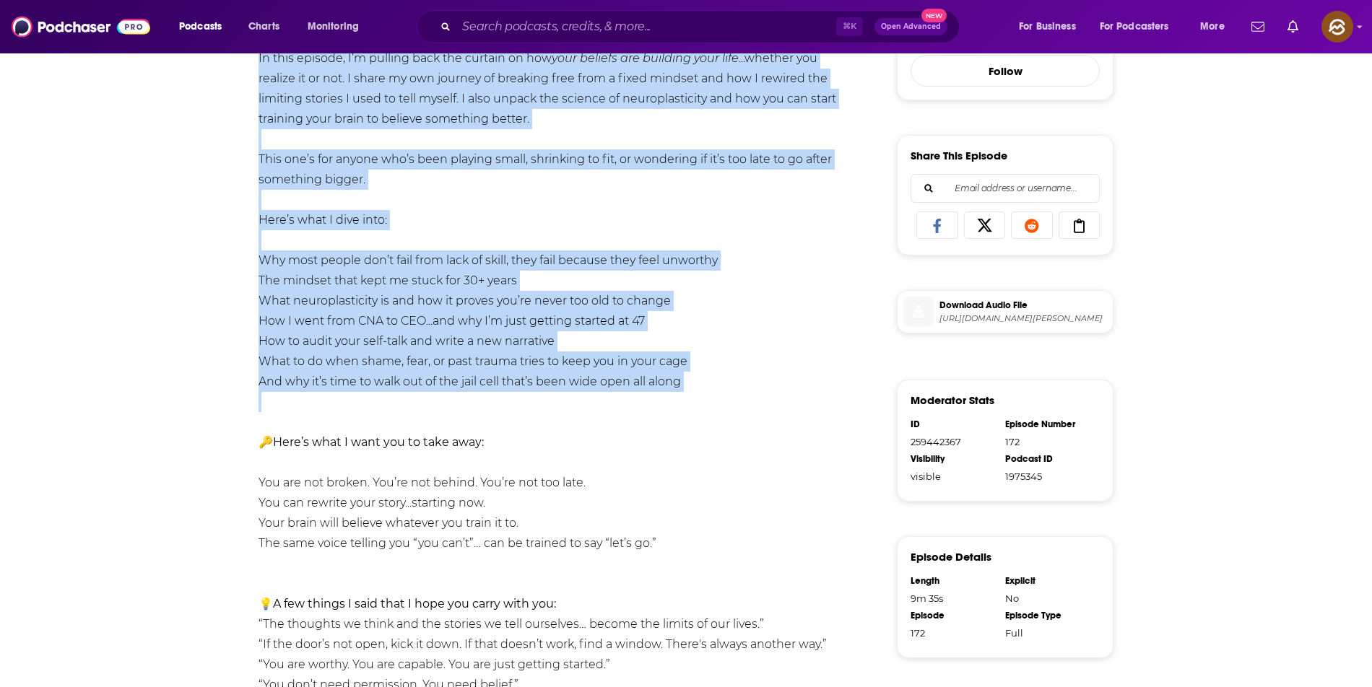
scroll to position [868, 0]
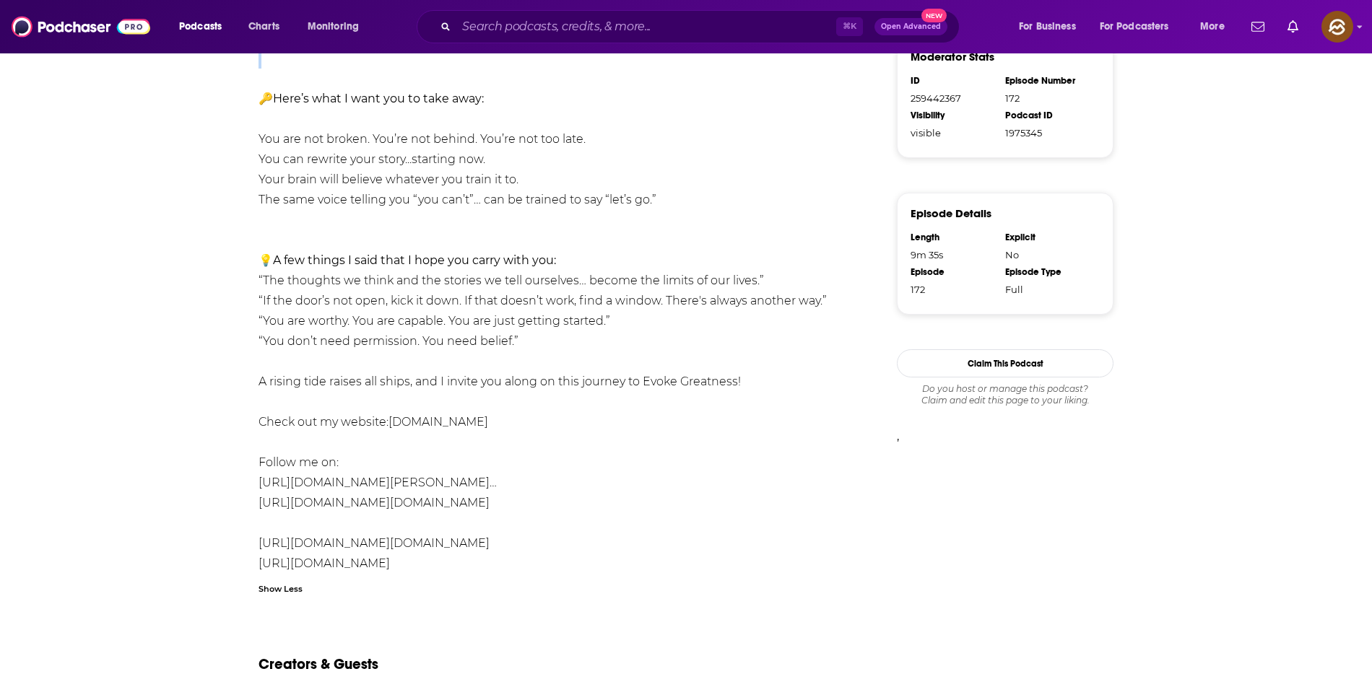
drag, startPoint x: 275, startPoint y: 383, endPoint x: 749, endPoint y: 344, distance: 475.2
copy div "🎧 Episode 172: Change Your Mindset, Change Your Life If statistics were the dec…"
click at [752, 344] on div "About Insights Reviews Credits Lists Transcript Send us a text 🎧 Episode 172: C…" at bounding box center [565, 174] width 661 height 1540
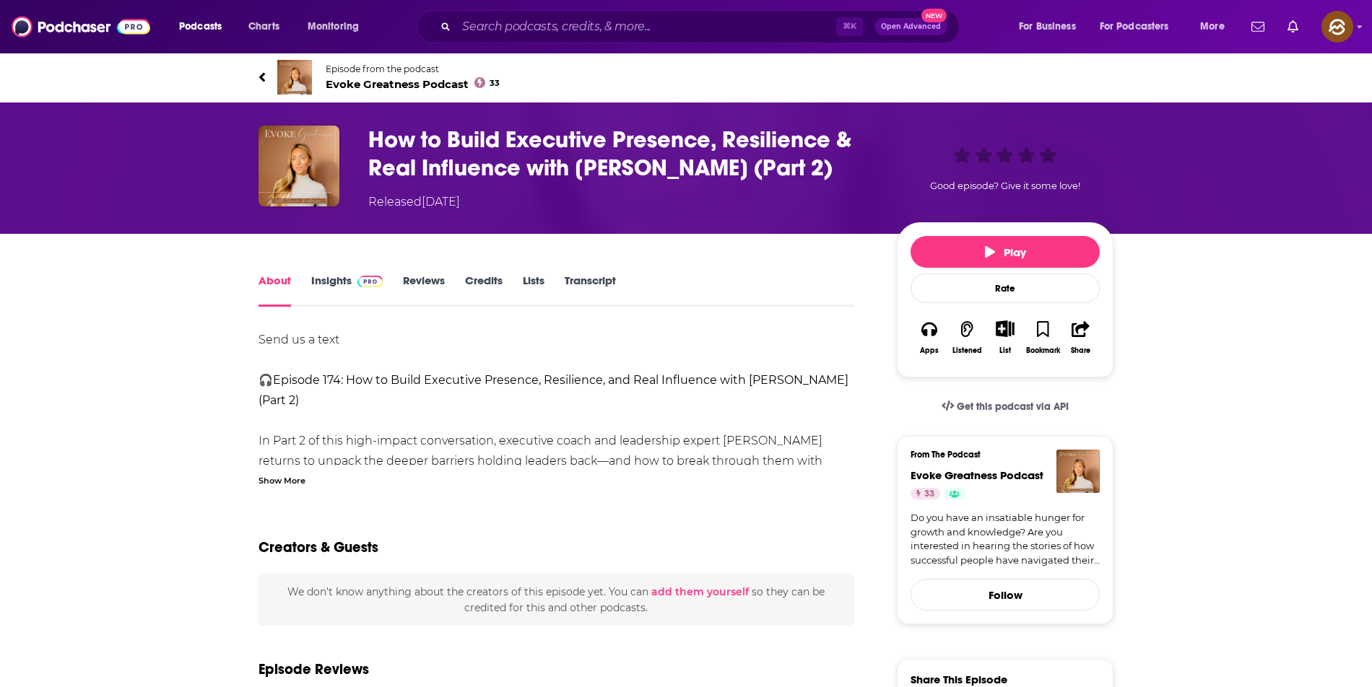
click at [265, 71] on icon at bounding box center [261, 77] width 7 height 14
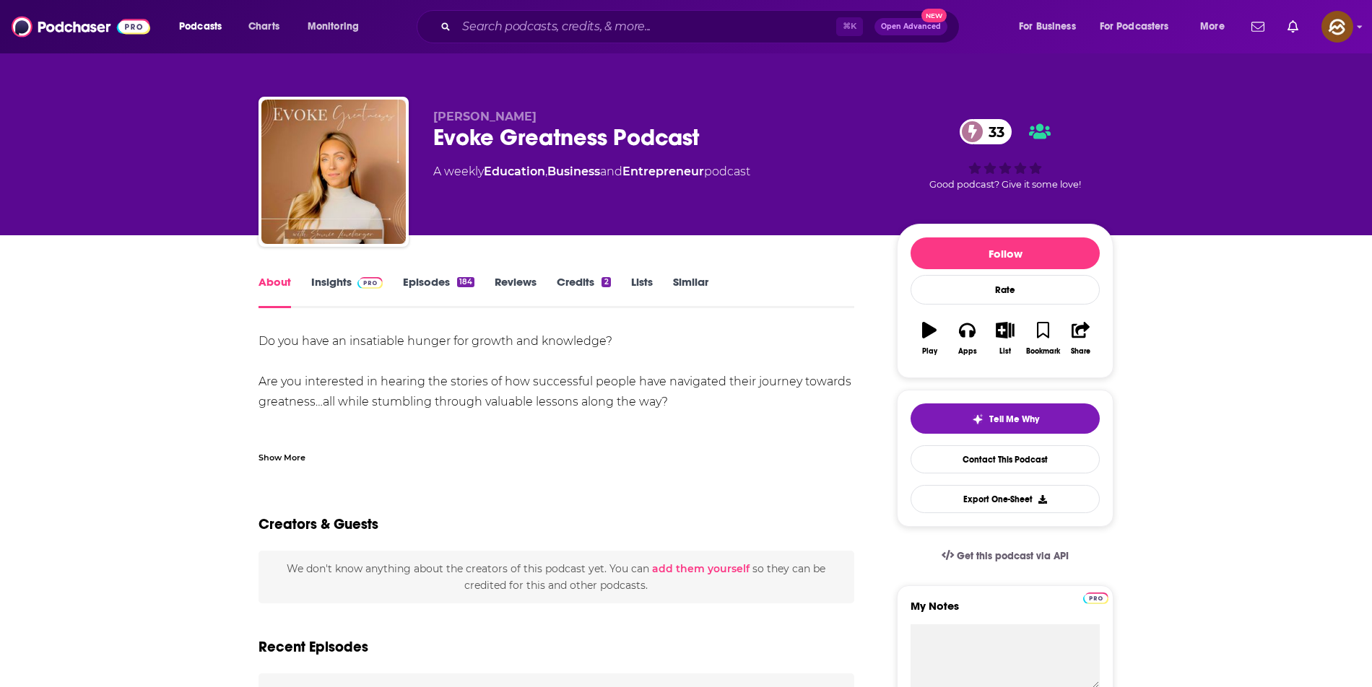
click at [452, 282] on link "Episodes 184" at bounding box center [438, 291] width 71 height 33
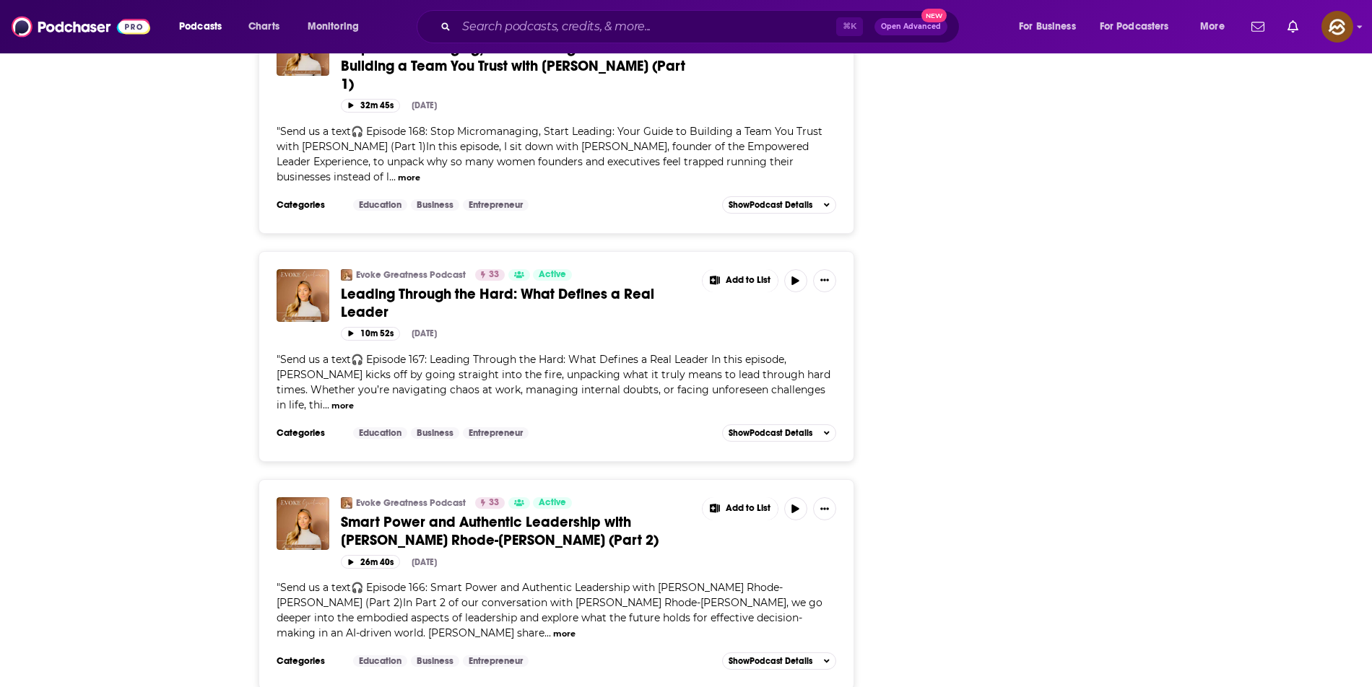
scroll to position [3982, 0]
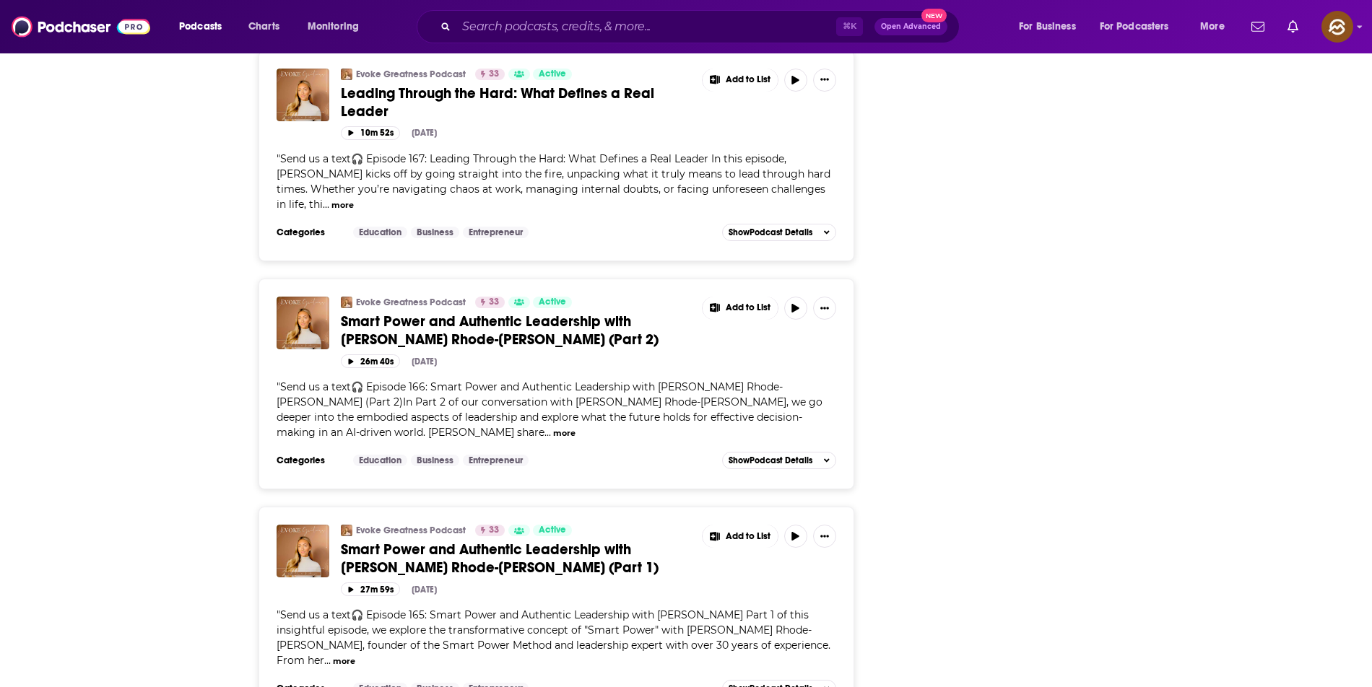
click at [508, 541] on span "Smart Power and Authentic Leadership with [PERSON_NAME] Rhode-[PERSON_NAME] (Pa…" at bounding box center [500, 559] width 318 height 36
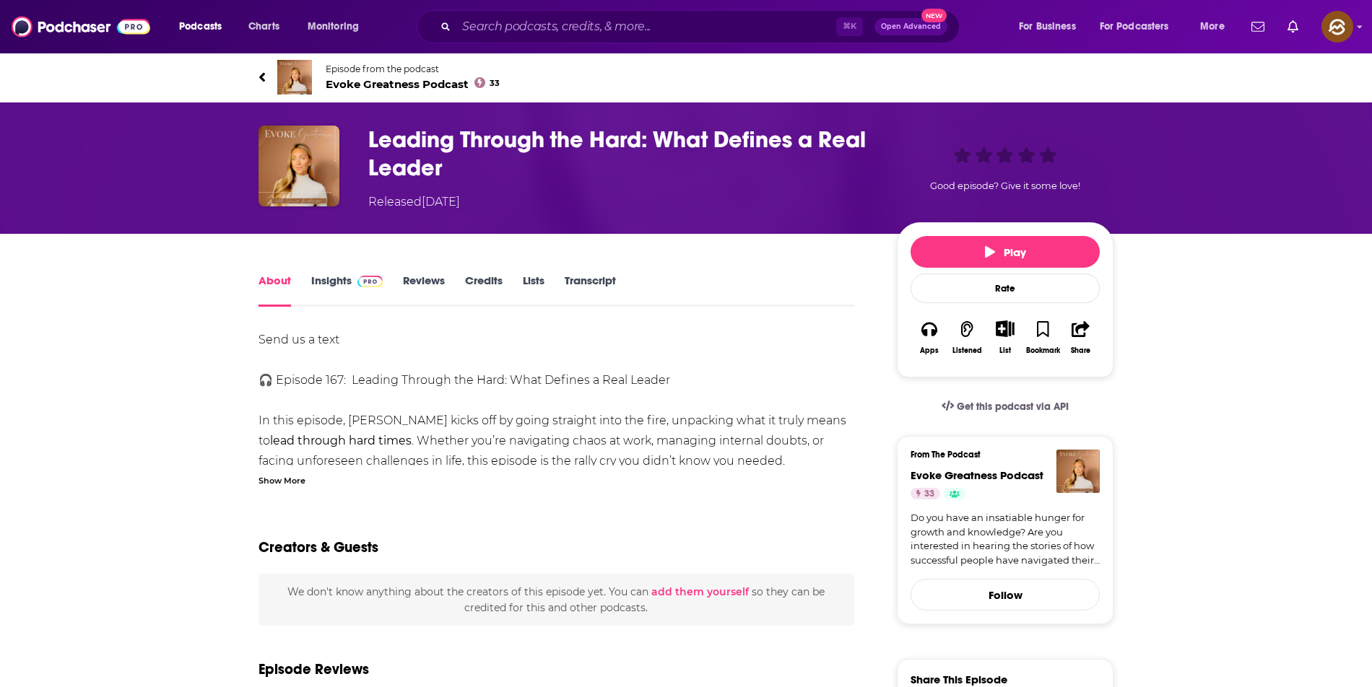
click at [288, 482] on div "Show More" at bounding box center [281, 480] width 47 height 14
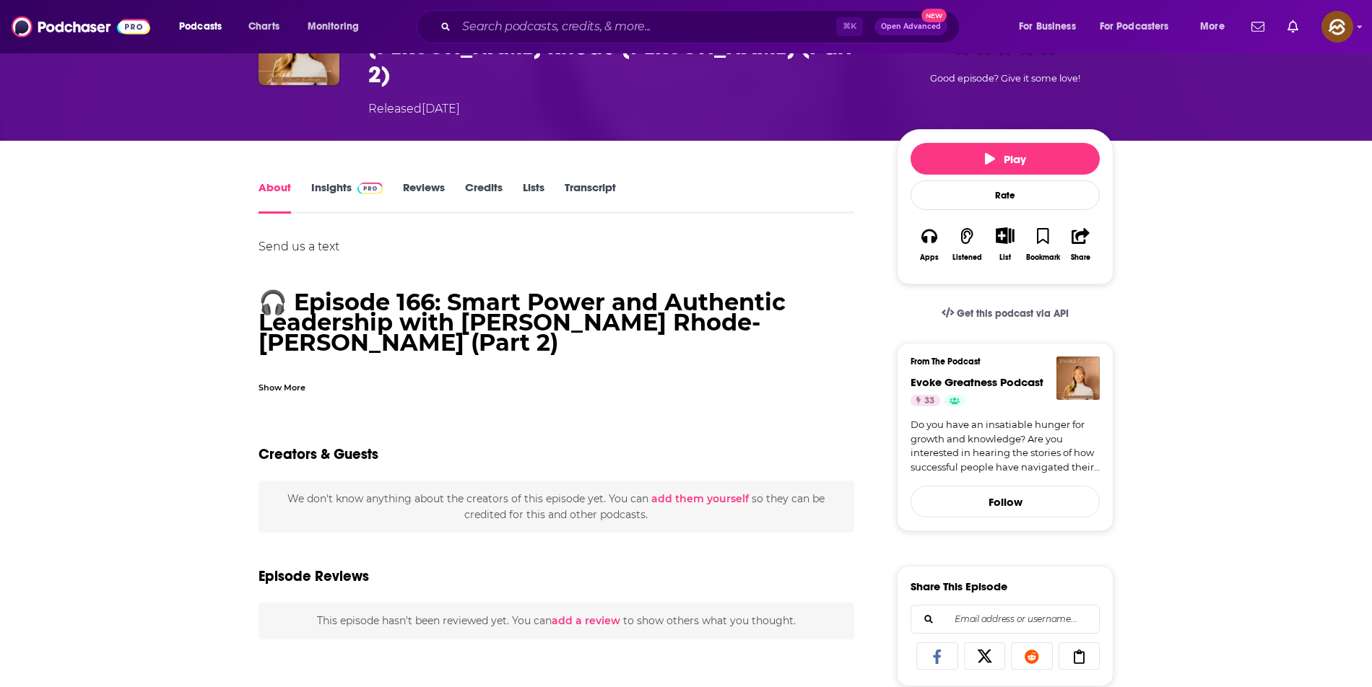
scroll to position [125, 0]
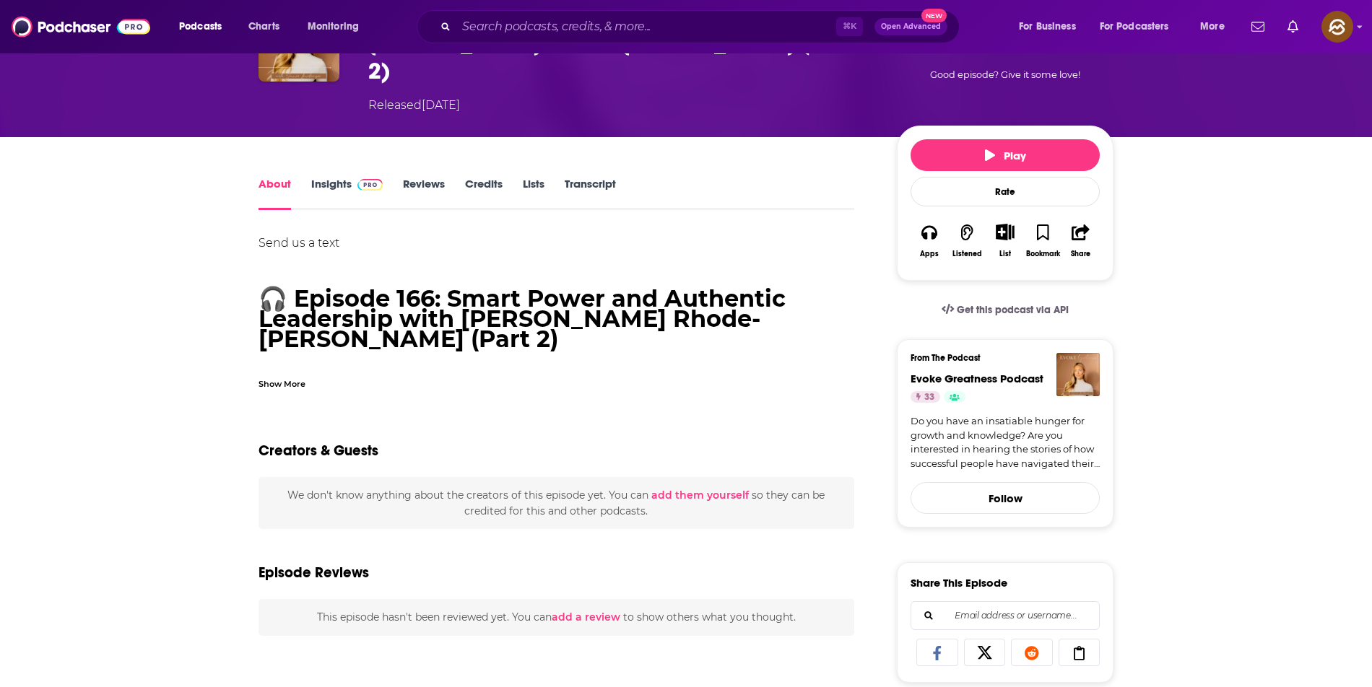
click at [284, 376] on div "Show More" at bounding box center [281, 383] width 47 height 14
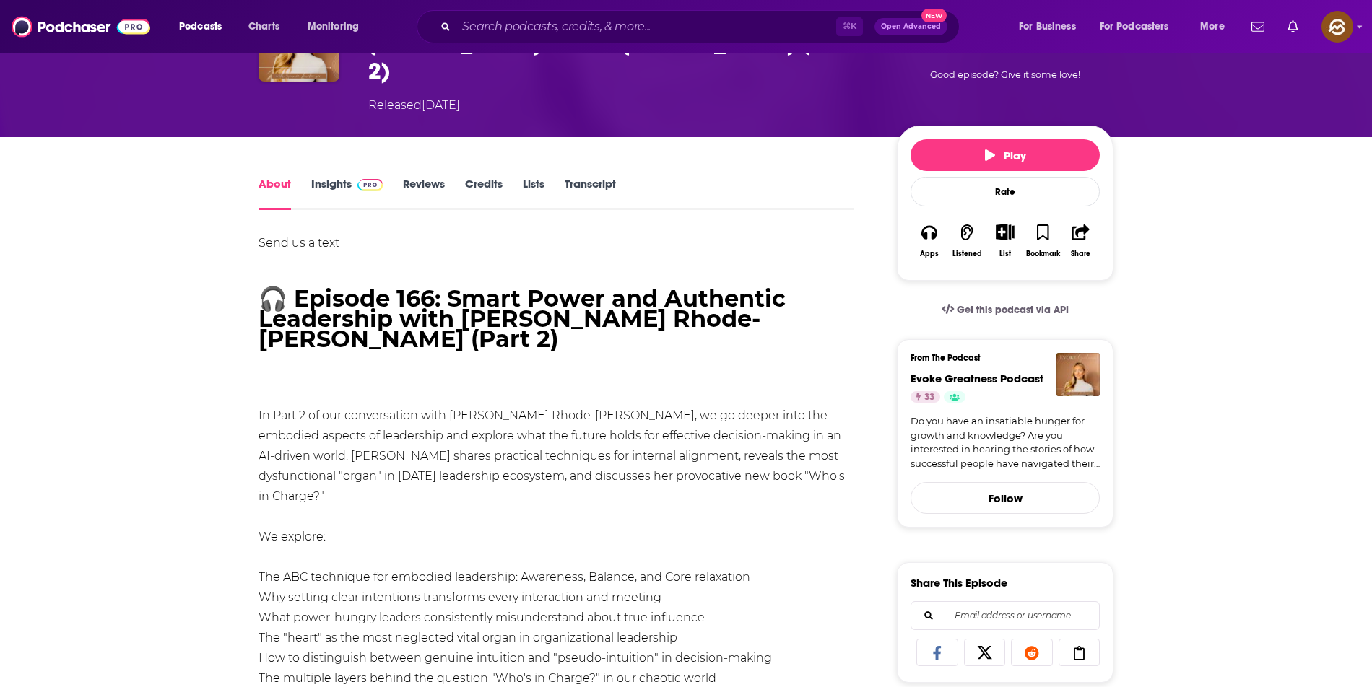
drag, startPoint x: 238, startPoint y: 259, endPoint x: 437, endPoint y: 323, distance: 208.7
copy h1 "🎧 Episode 166: Smart Power and Authentic Leadership with Dr. Sylvia Rhode-Liebe…"
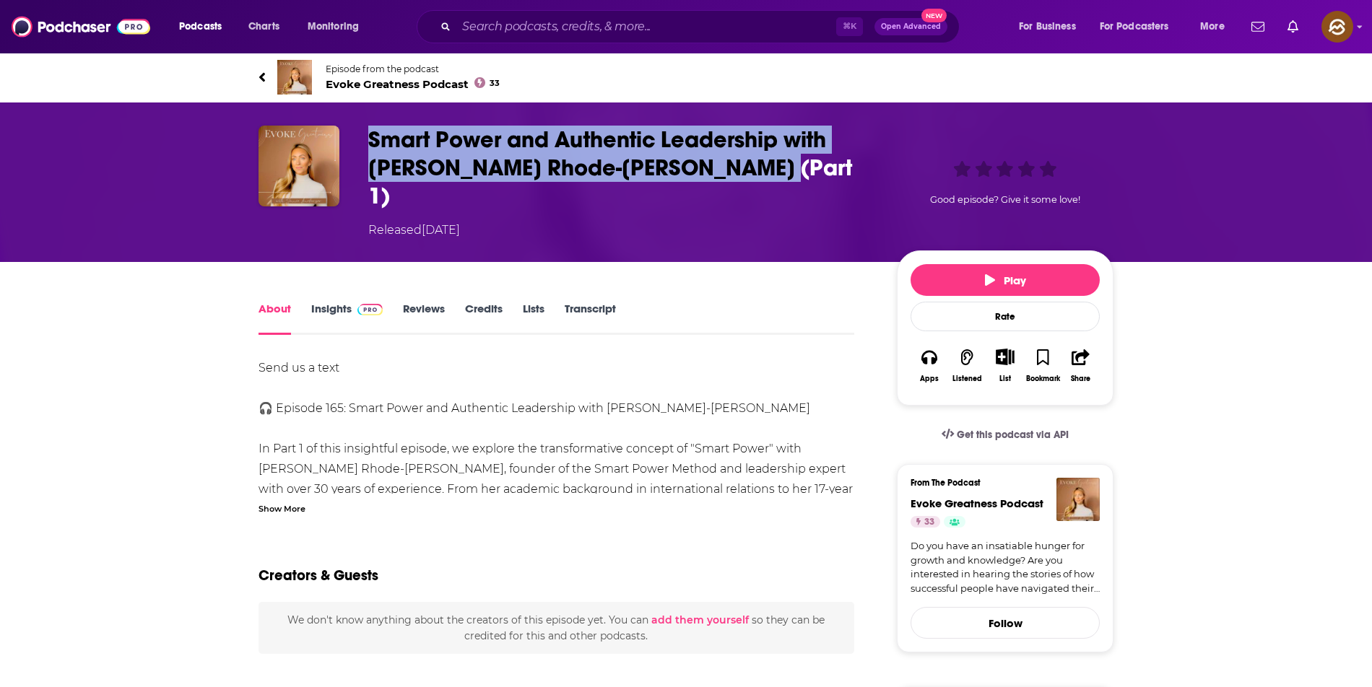
drag, startPoint x: 359, startPoint y: 136, endPoint x: 695, endPoint y: 175, distance: 338.0
copy h1 "Smart Power and Authentic Leadership with [PERSON_NAME] Rhode-[PERSON_NAME] (Pa…"
click at [695, 175] on div "Smart Power and Authentic Leadership with [PERSON_NAME] Rhode-[PERSON_NAME] (Pa…" at bounding box center [685, 182] width 855 height 113
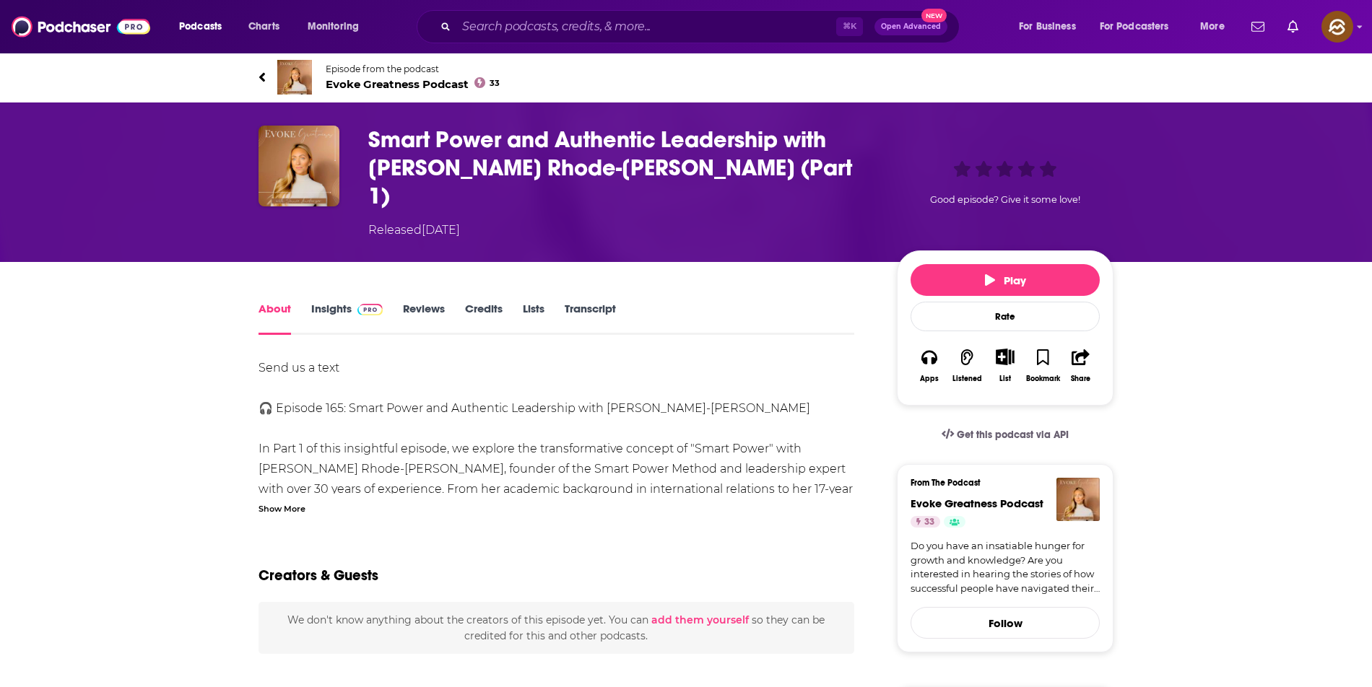
drag, startPoint x: 295, startPoint y: 480, endPoint x: 287, endPoint y: 471, distance: 12.3
click at [295, 501] on div "Show More" at bounding box center [281, 508] width 47 height 14
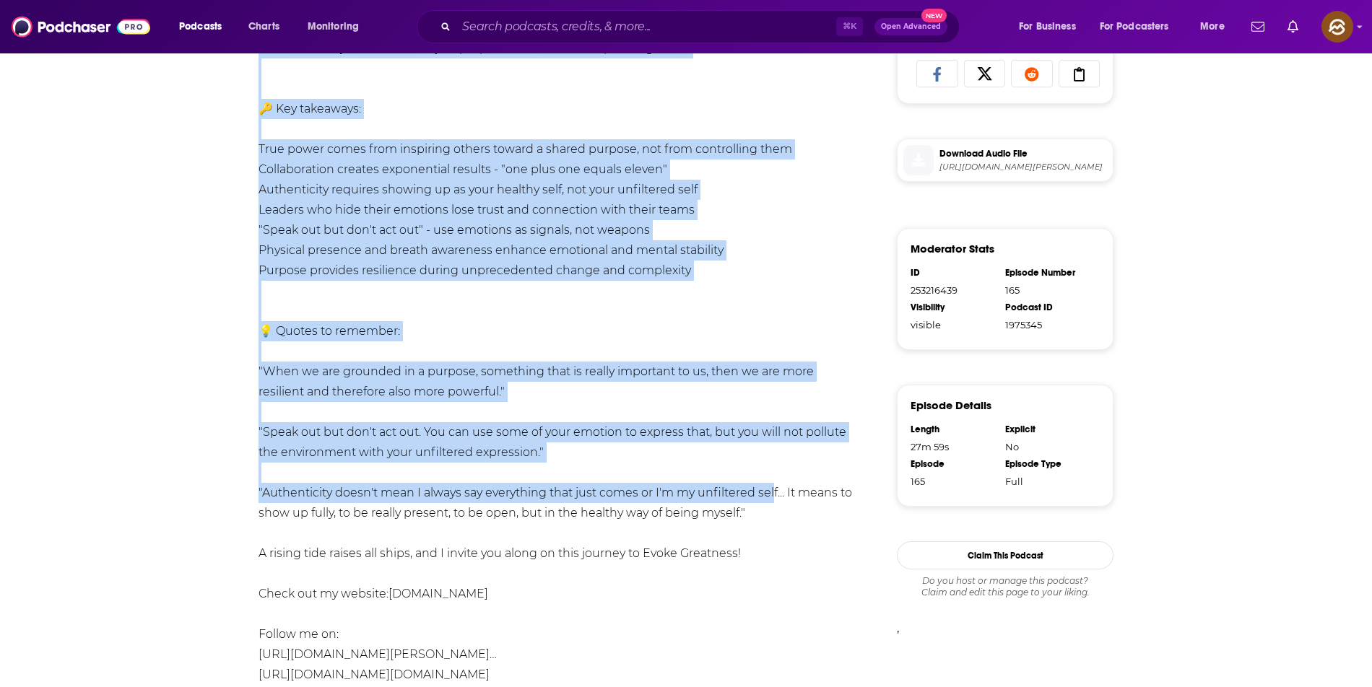
scroll to position [705, 0]
drag, startPoint x: 245, startPoint y: 376, endPoint x: 835, endPoint y: 501, distance: 602.9
copy div "🎧 Loremip 974: Dolor Sitam con Adipiscin Elitseddoe temp In. Utlabo Etdol-Magna…"
click at [835, 501] on div "About Insights Reviews Credits Lists Transcript Send us a text 🎧 Episode 165: S…" at bounding box center [565, 344] width 661 height 1500
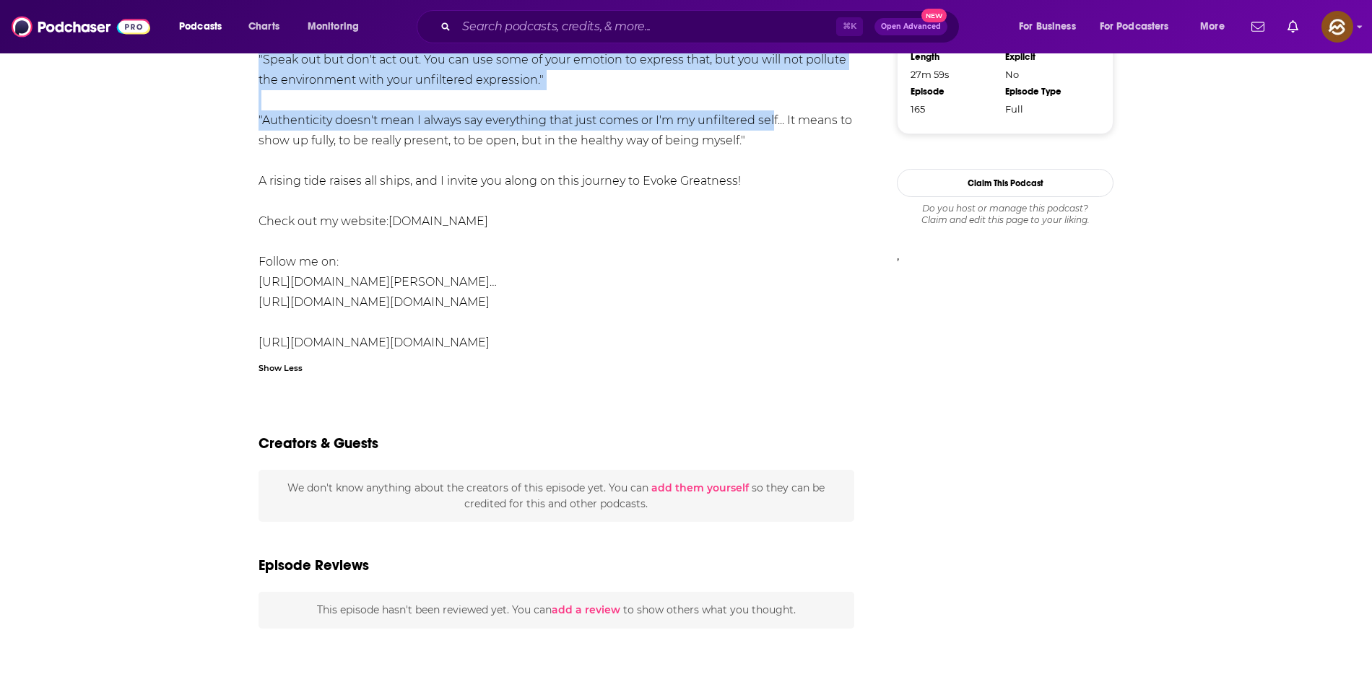
scroll to position [1083, 0]
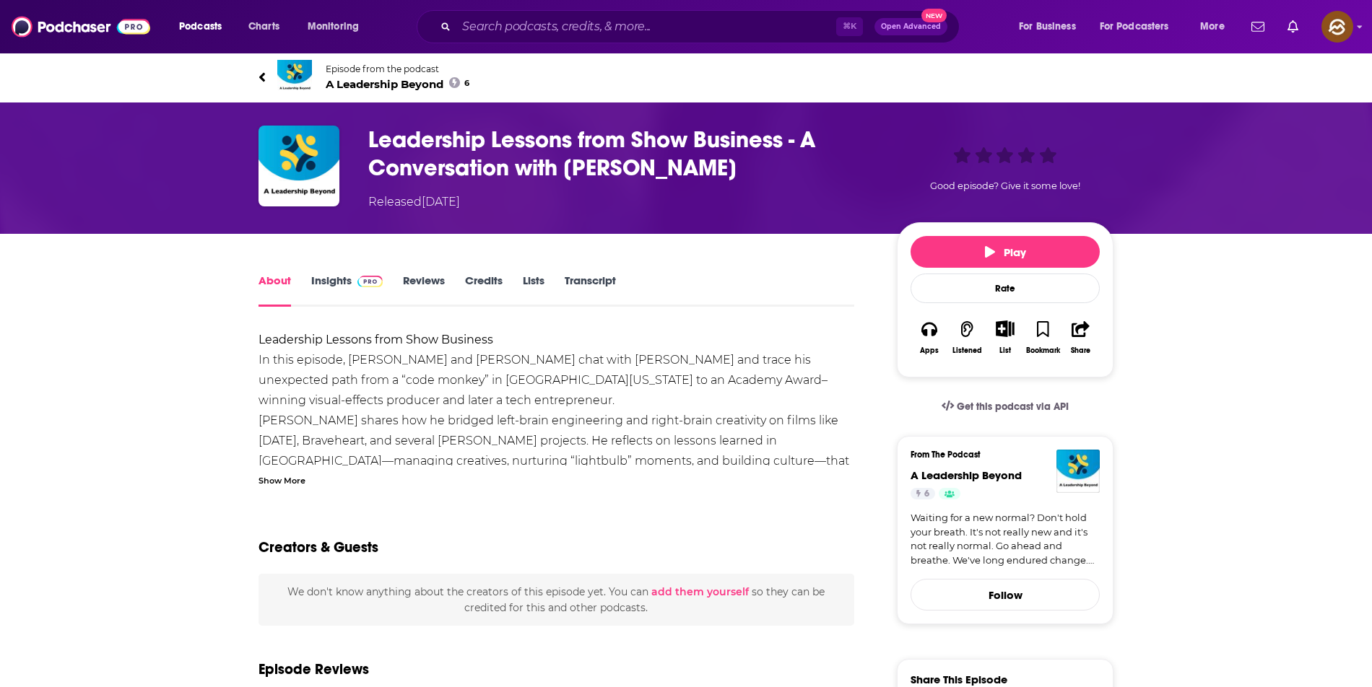
click at [283, 480] on div "Show More" at bounding box center [281, 480] width 47 height 14
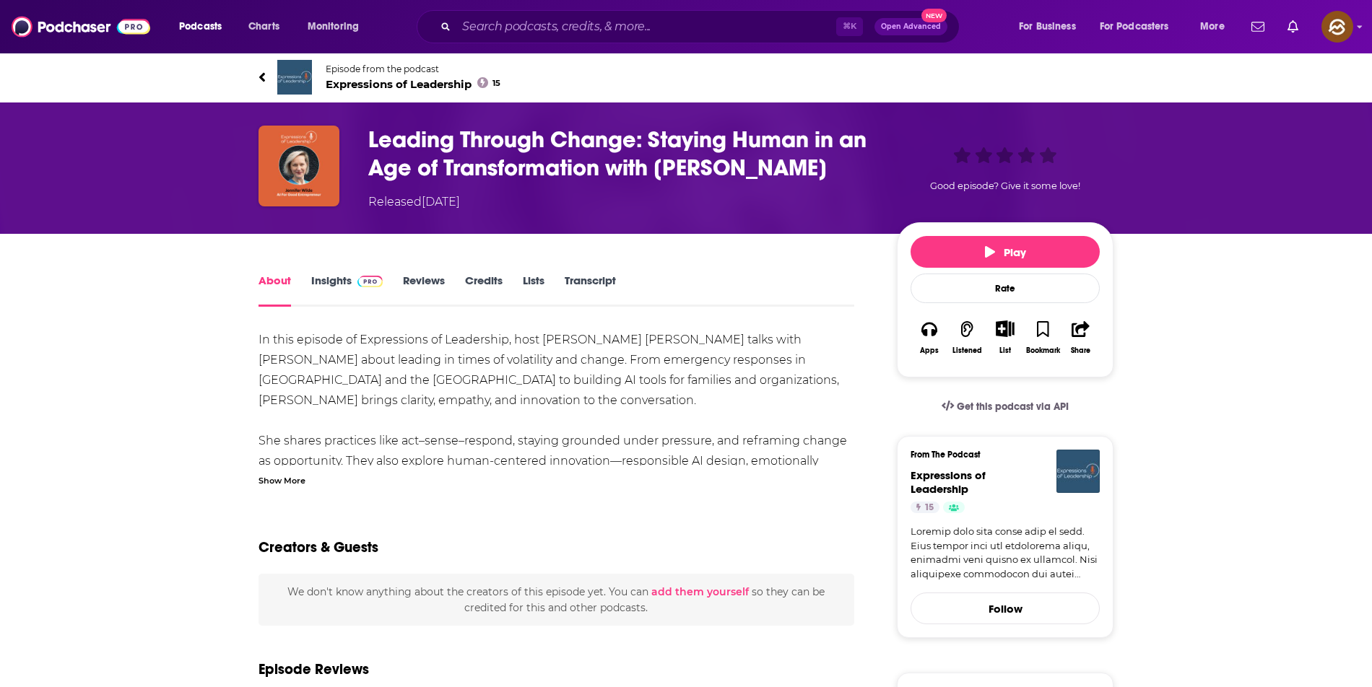
click at [417, 139] on h1 "Leading Through Change: Staying Human in an Age of Transformation with Jennifer…" at bounding box center [620, 154] width 505 height 56
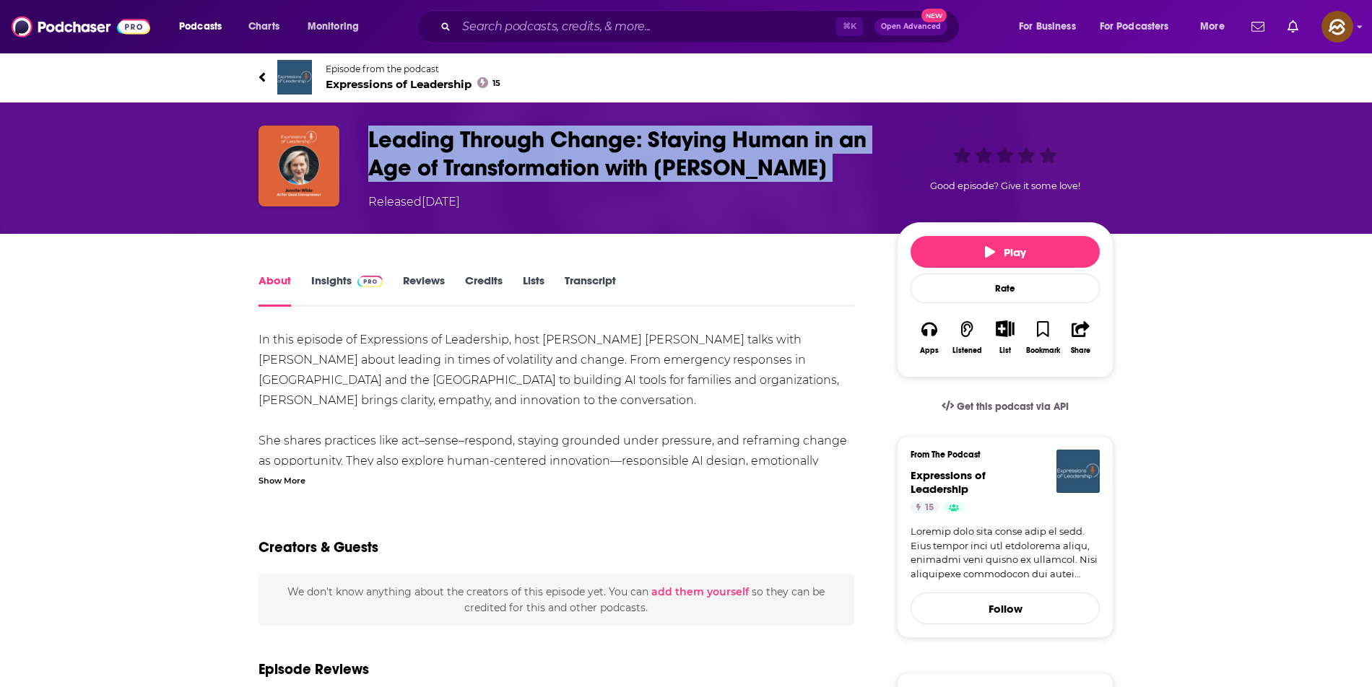
drag, startPoint x: 417, startPoint y: 139, endPoint x: 805, endPoint y: 180, distance: 389.9
copy h1 "Leading Through Change: Staying Human in an Age of Transformation with Jennifer…"
click at [806, 180] on h1 "Leading Through Change: Staying Human in an Age of Transformation with Jennifer…" at bounding box center [620, 154] width 505 height 56
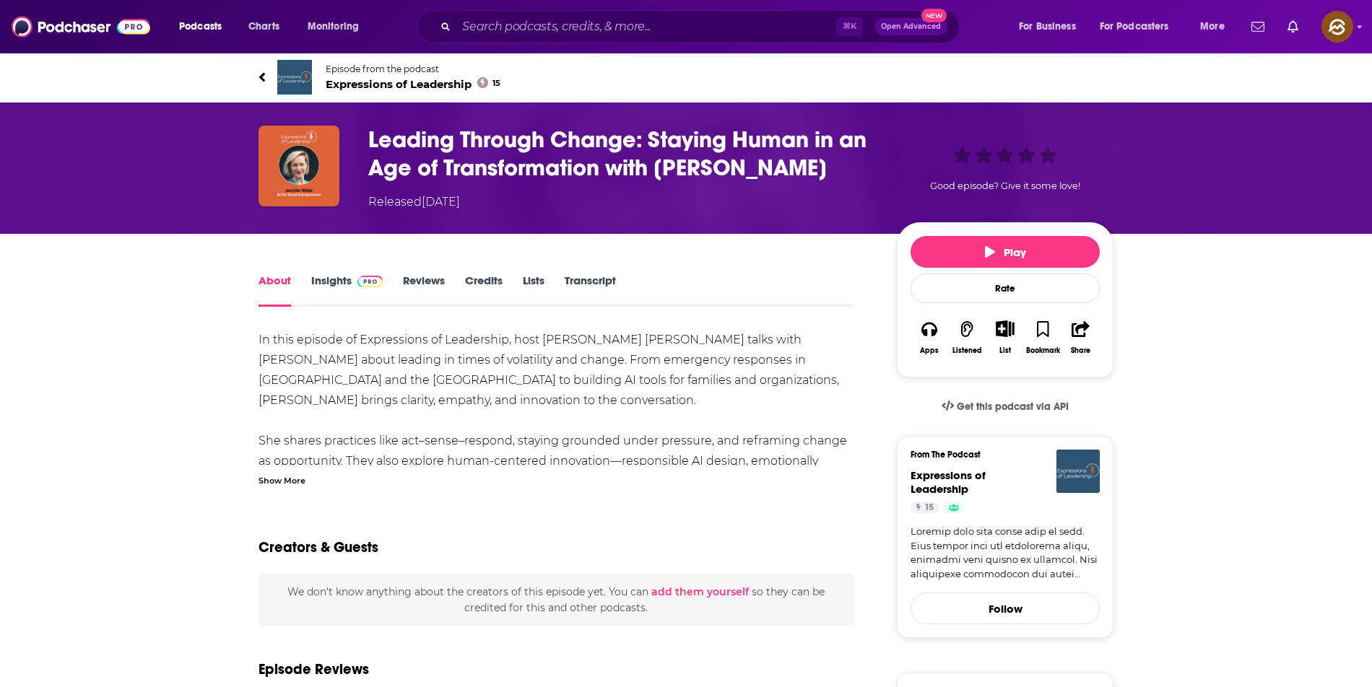
click at [283, 476] on div "Show More" at bounding box center [281, 480] width 47 height 14
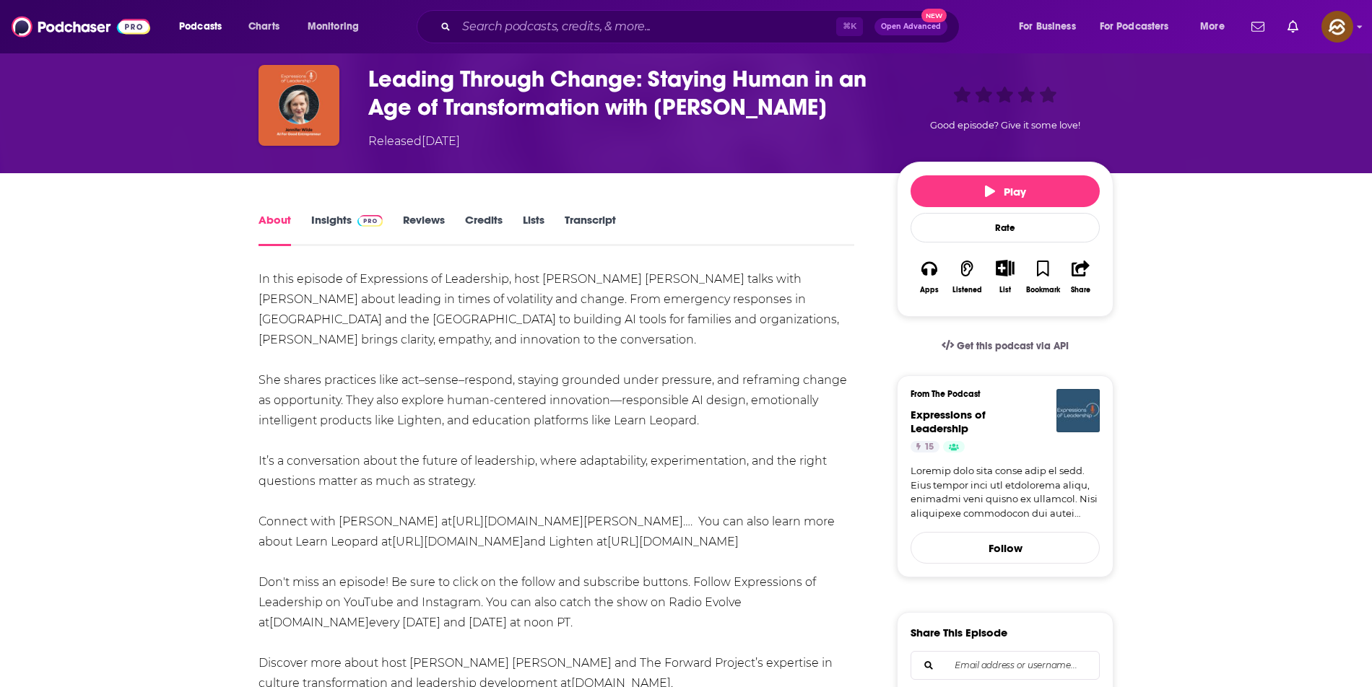
scroll to position [193, 0]
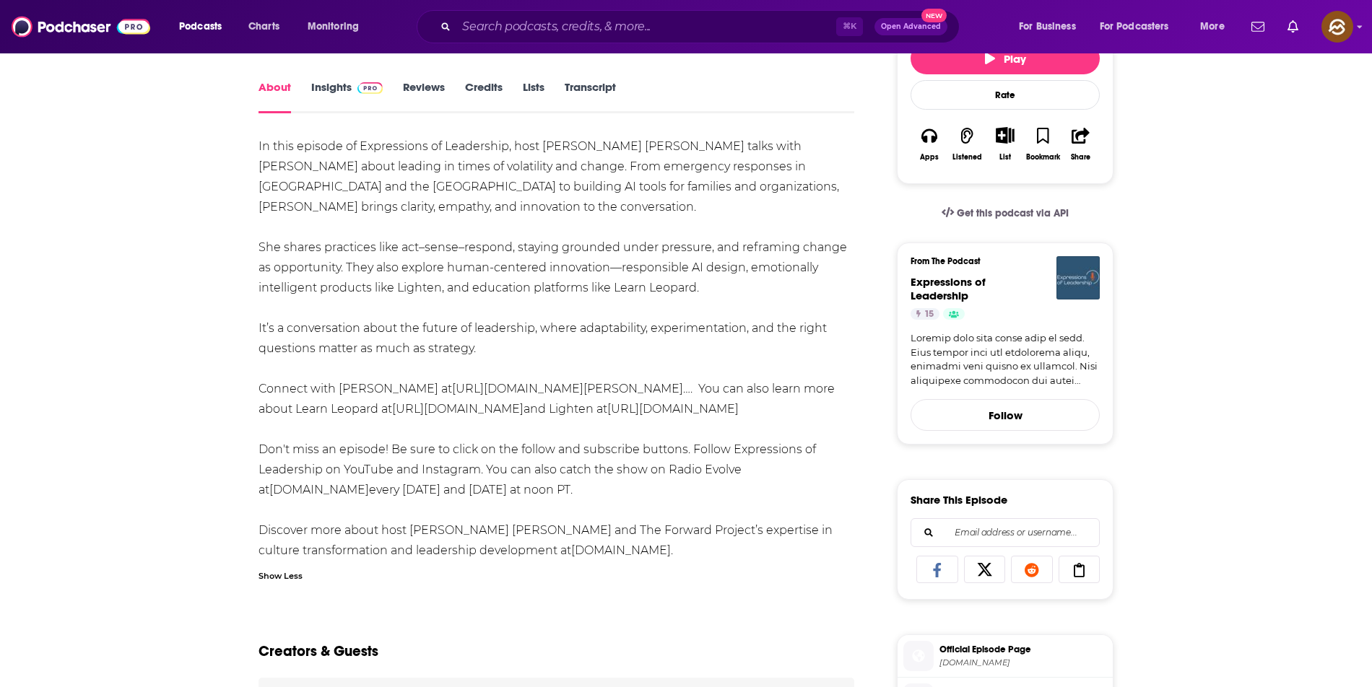
drag, startPoint x: 248, startPoint y: 336, endPoint x: 706, endPoint y: 349, distance: 457.9
copy div "In this episode of Expressions of Leadership, host Michele Kawamoto Perry talks…"
click at [706, 349] on div "About Insights Reviews Credits Lists Transcript In this episode of Expressions …" at bounding box center [565, 631] width 661 height 1107
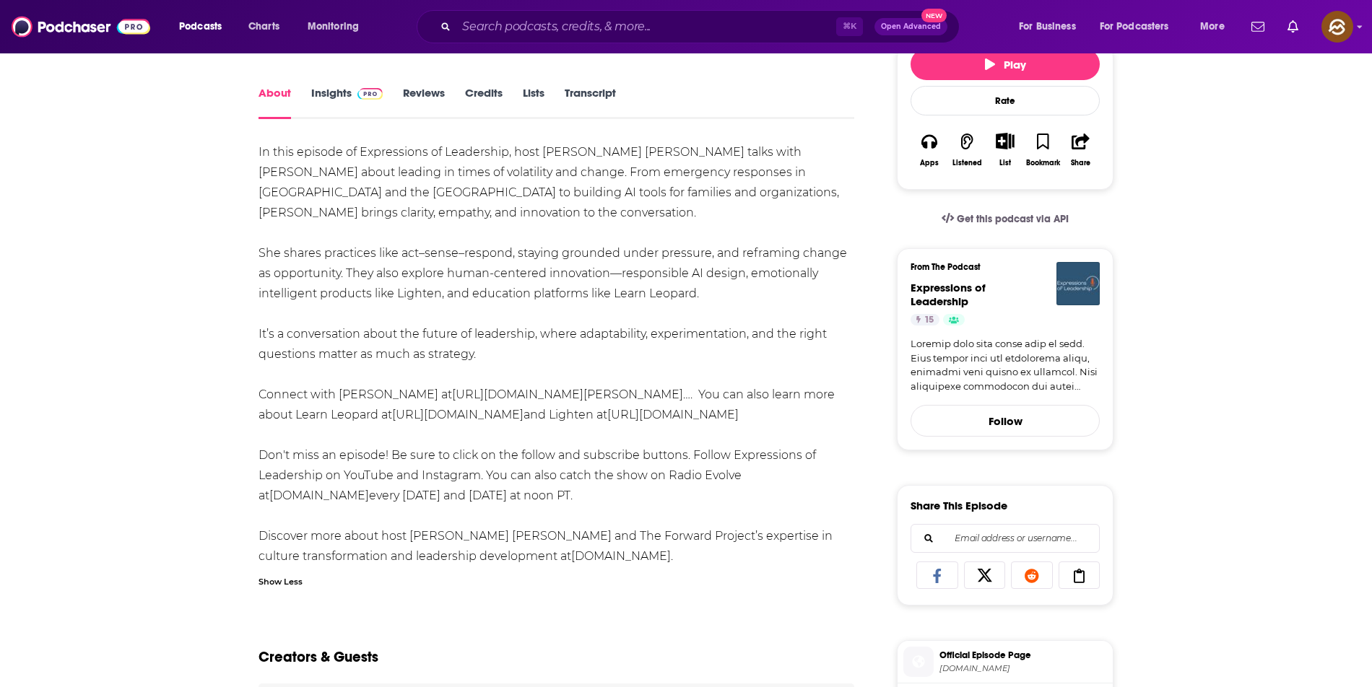
scroll to position [0, 0]
